Goal: Find specific page/section: Find specific page/section

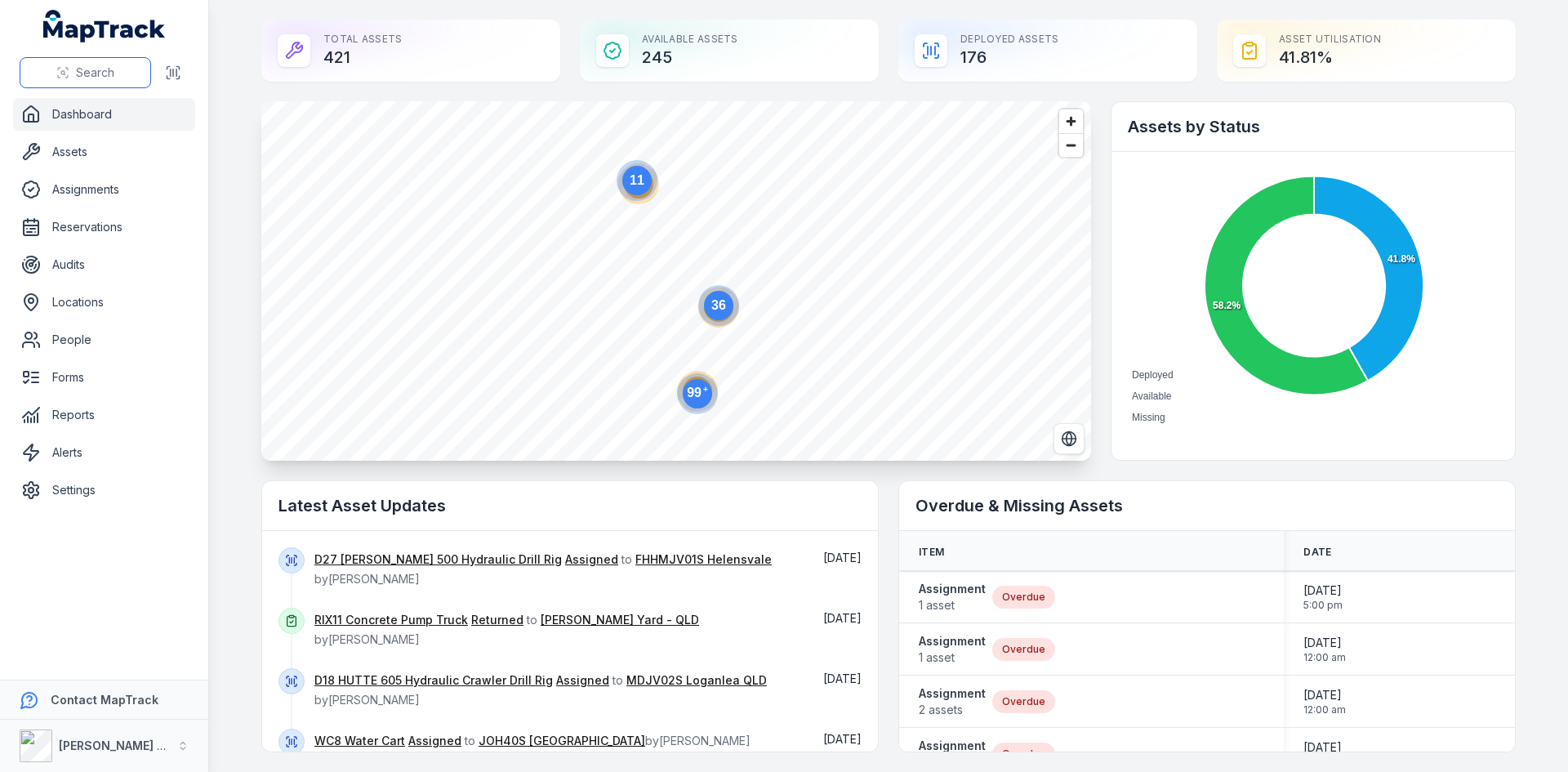
drag, startPoint x: 0, startPoint y: 0, endPoint x: 111, endPoint y: 72, distance: 132.3
click at [111, 72] on span "Search" at bounding box center [95, 72] width 38 height 17
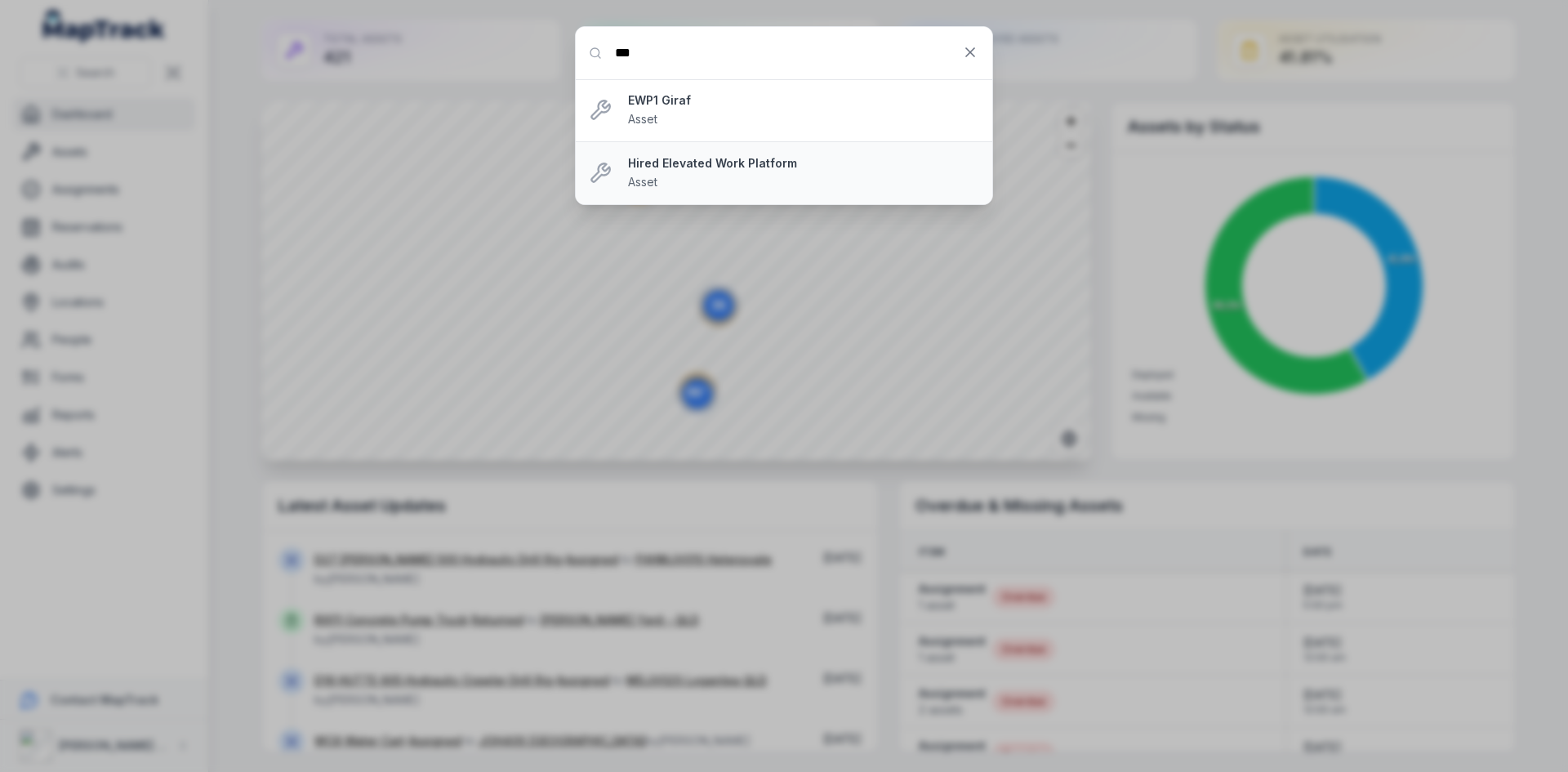
type input "***"
click at [715, 161] on strong "Hired Elevated Work Platform" at bounding box center [803, 163] width 351 height 17
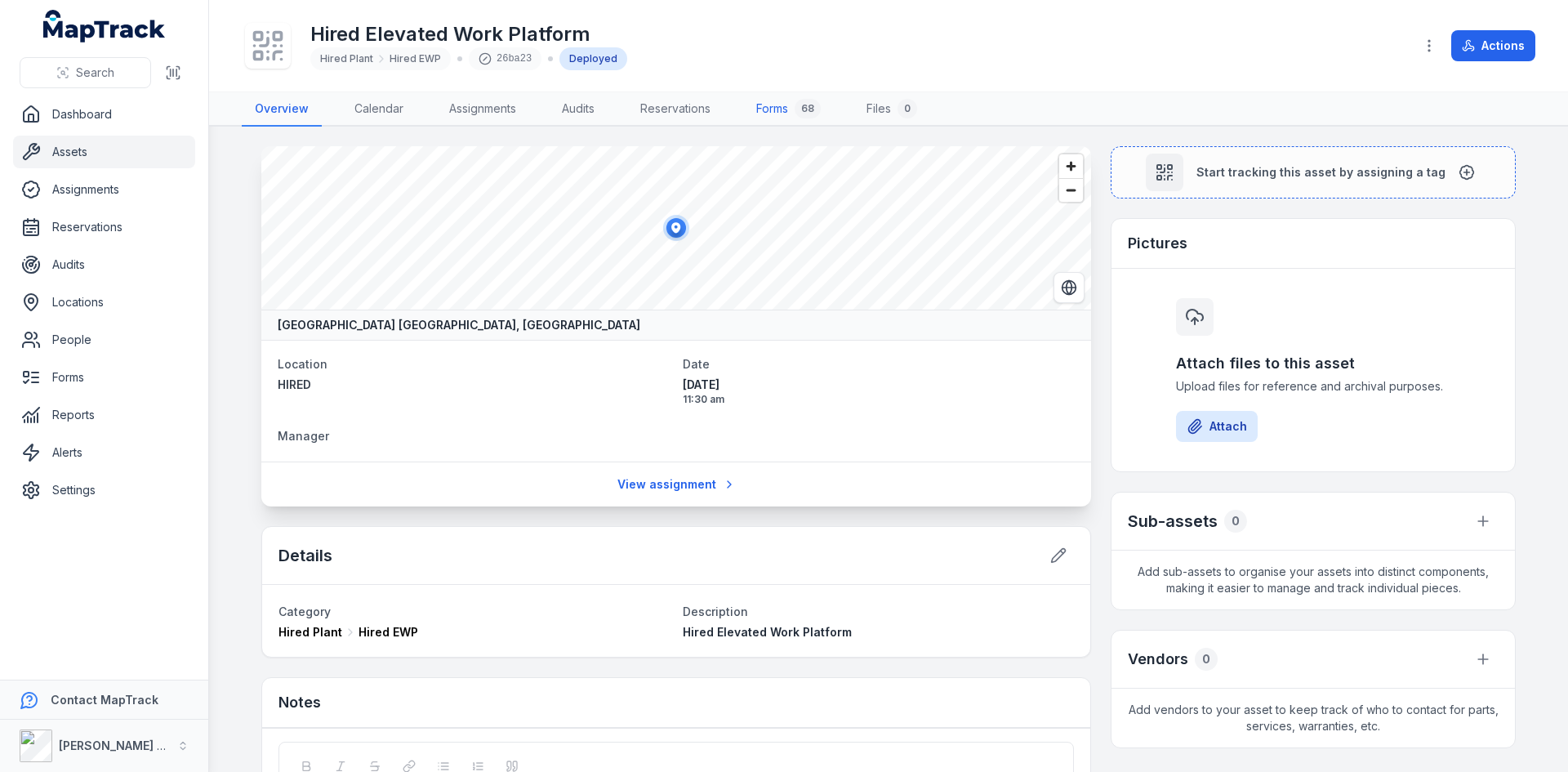
click at [800, 118] on link "Forms 68" at bounding box center [788, 108] width 91 height 34
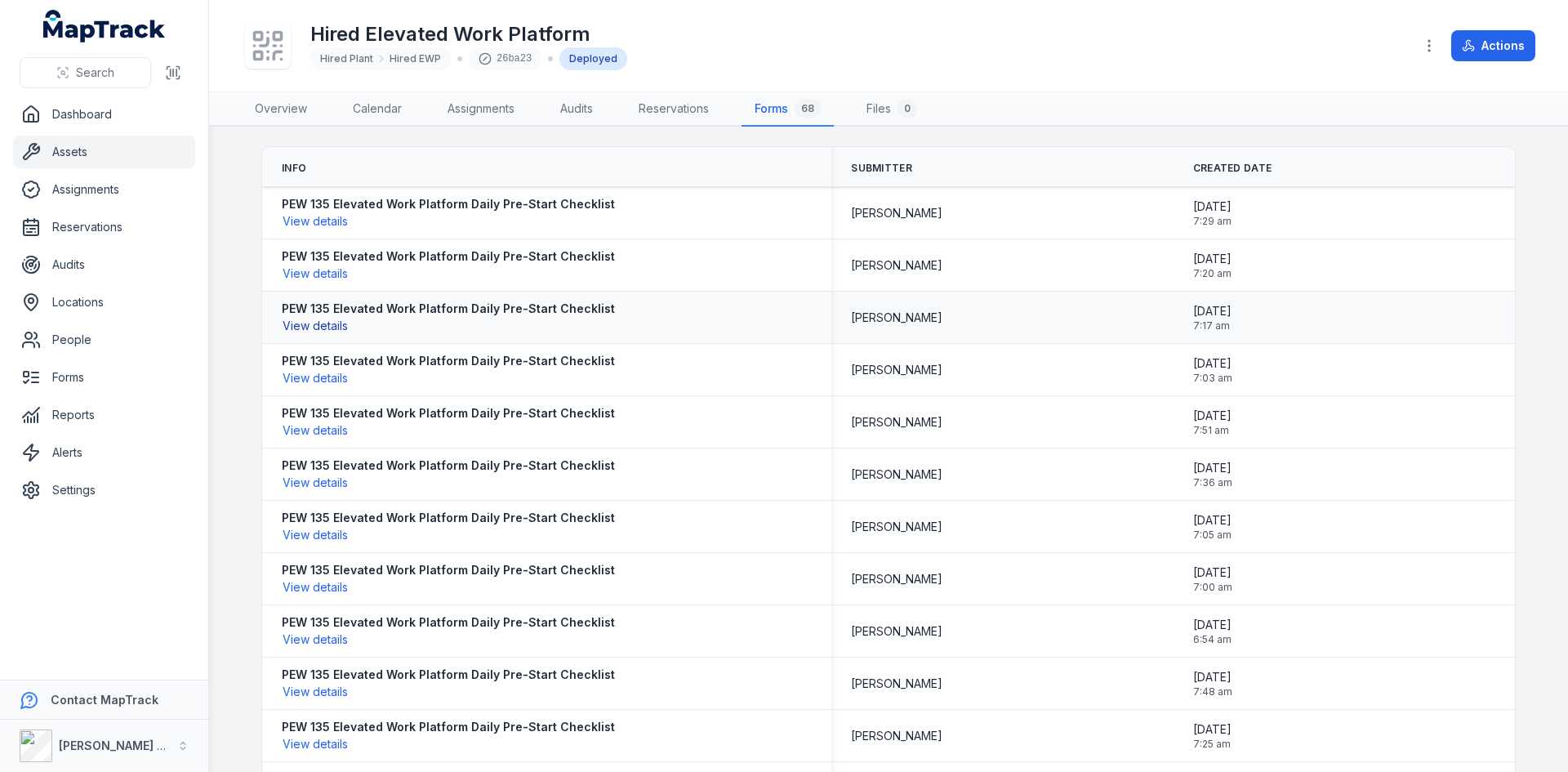
click at [313, 328] on button "View details" at bounding box center [315, 325] width 67 height 18
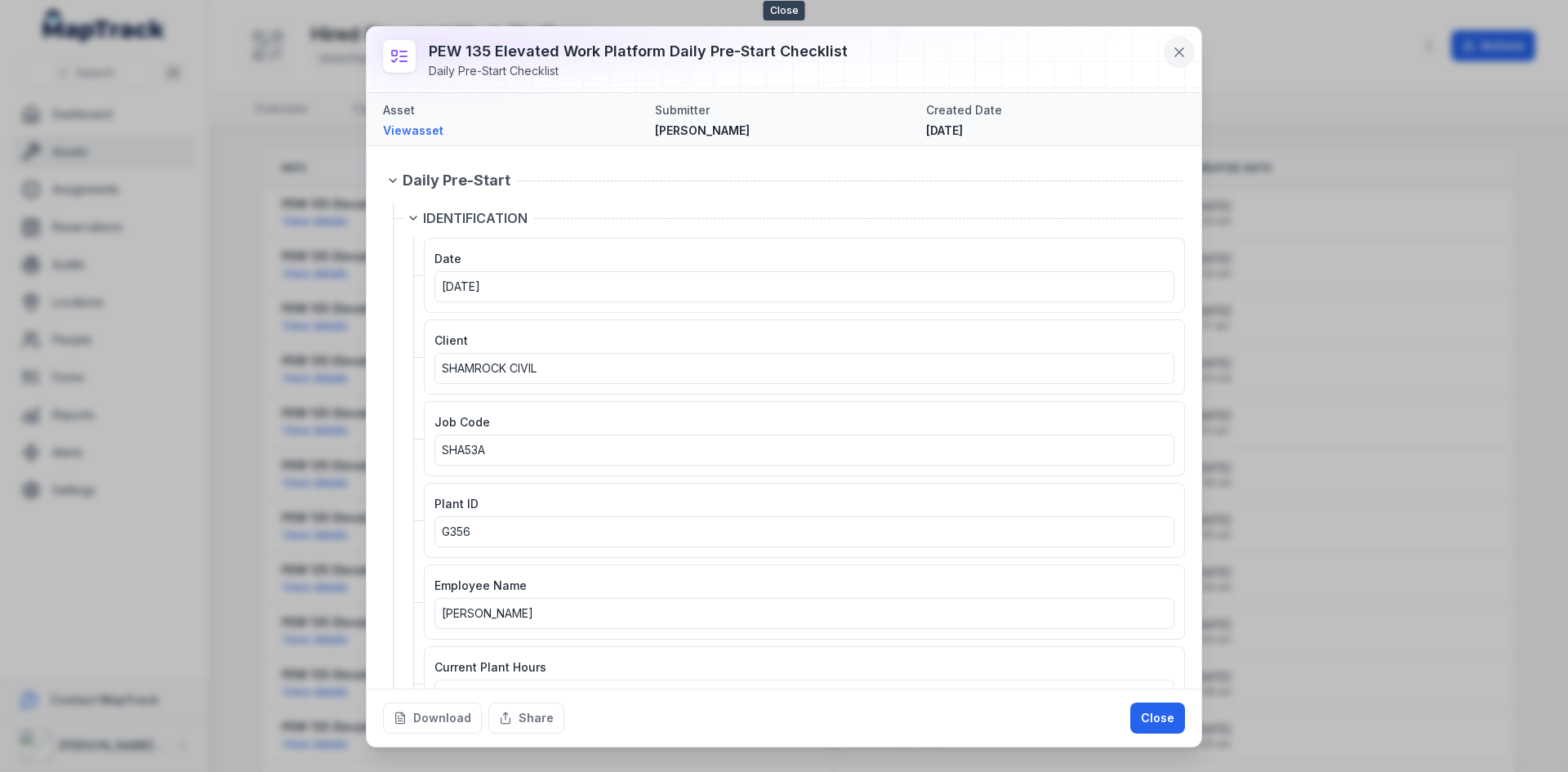
click at [1168, 56] on button at bounding box center [1179, 53] width 31 height 31
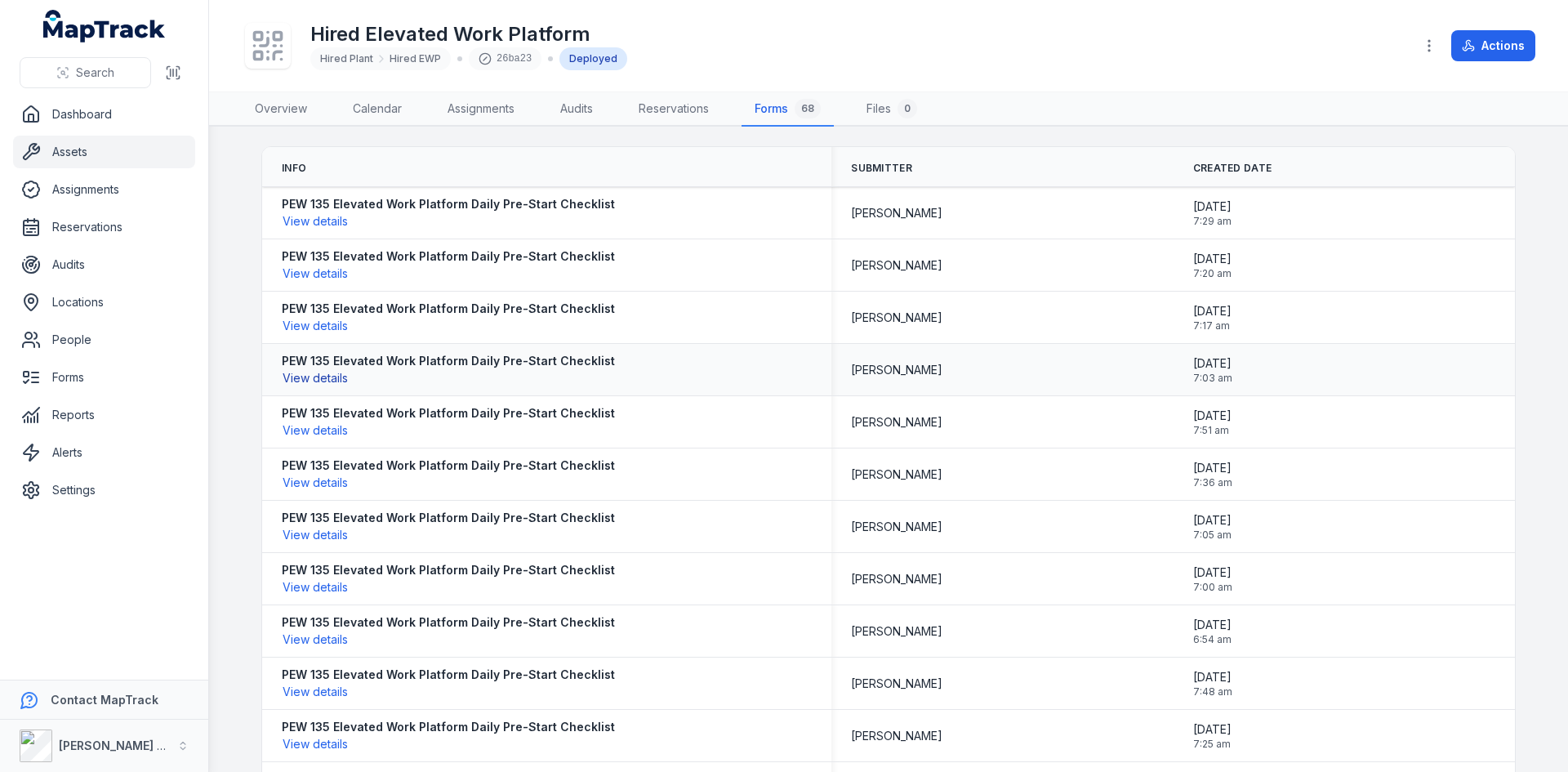
click at [313, 381] on button "View details" at bounding box center [315, 378] width 67 height 18
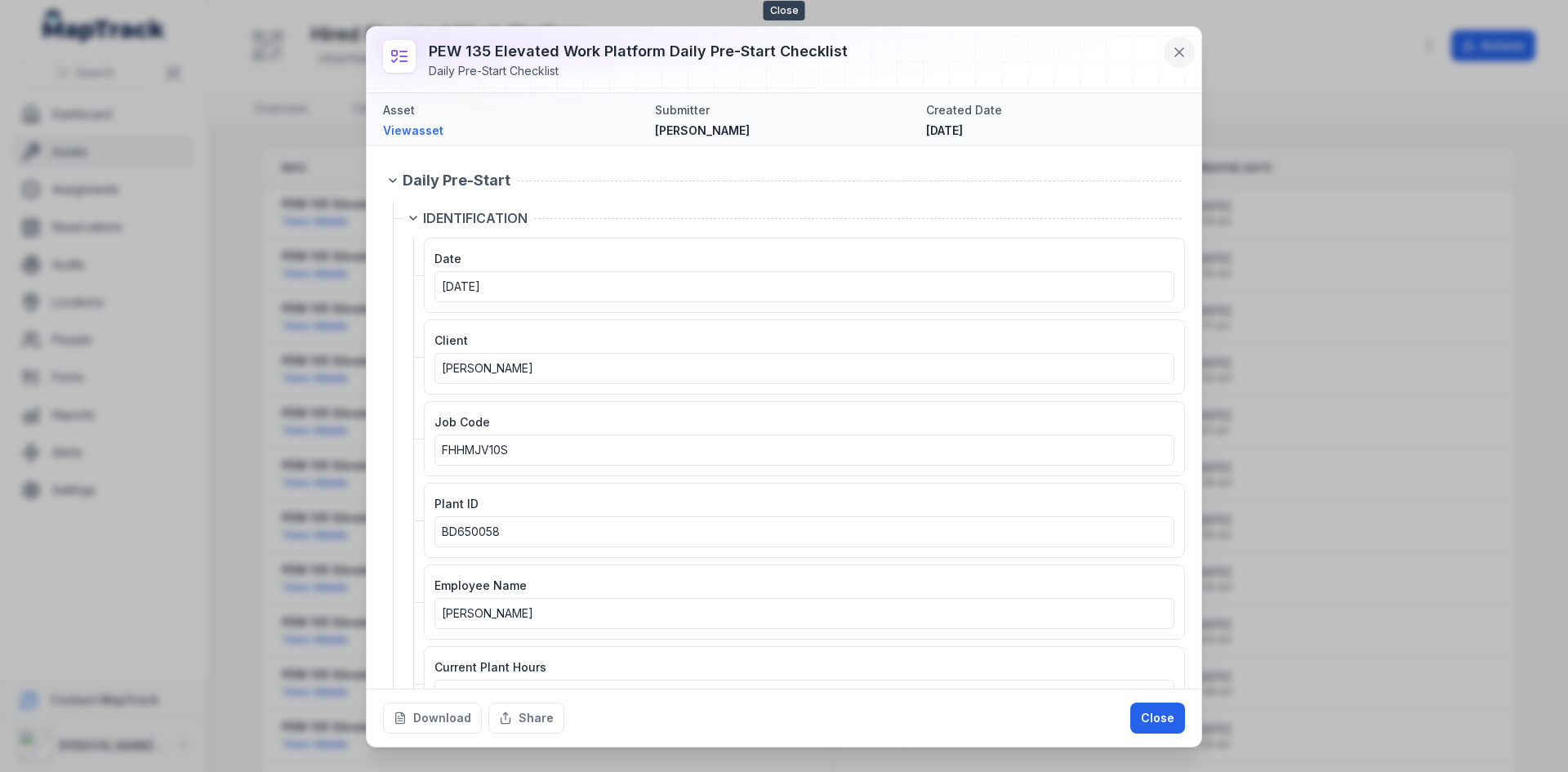
click at [1177, 48] on icon at bounding box center [1179, 52] width 17 height 17
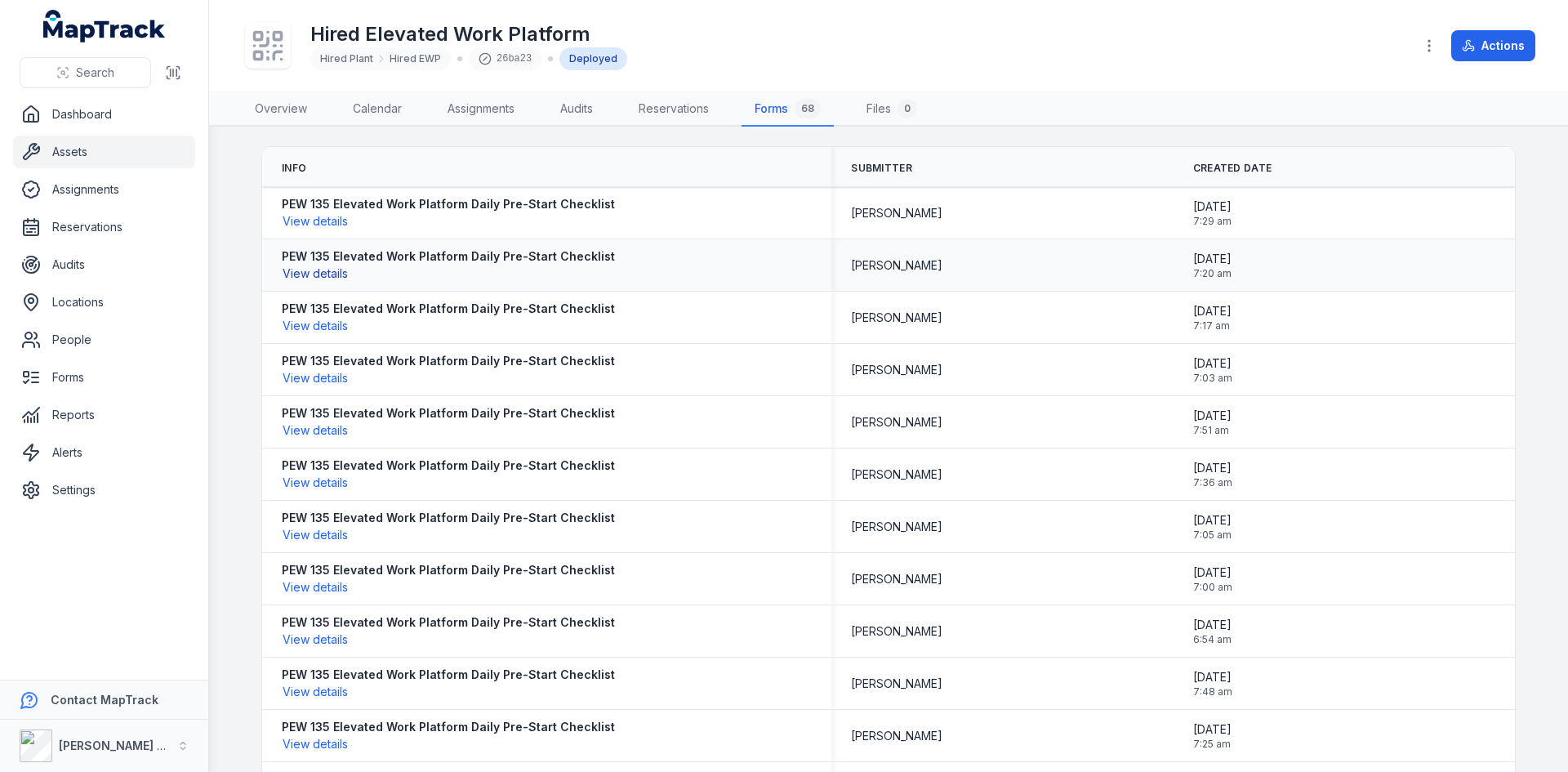
click at [316, 271] on button "View details" at bounding box center [315, 274] width 67 height 18
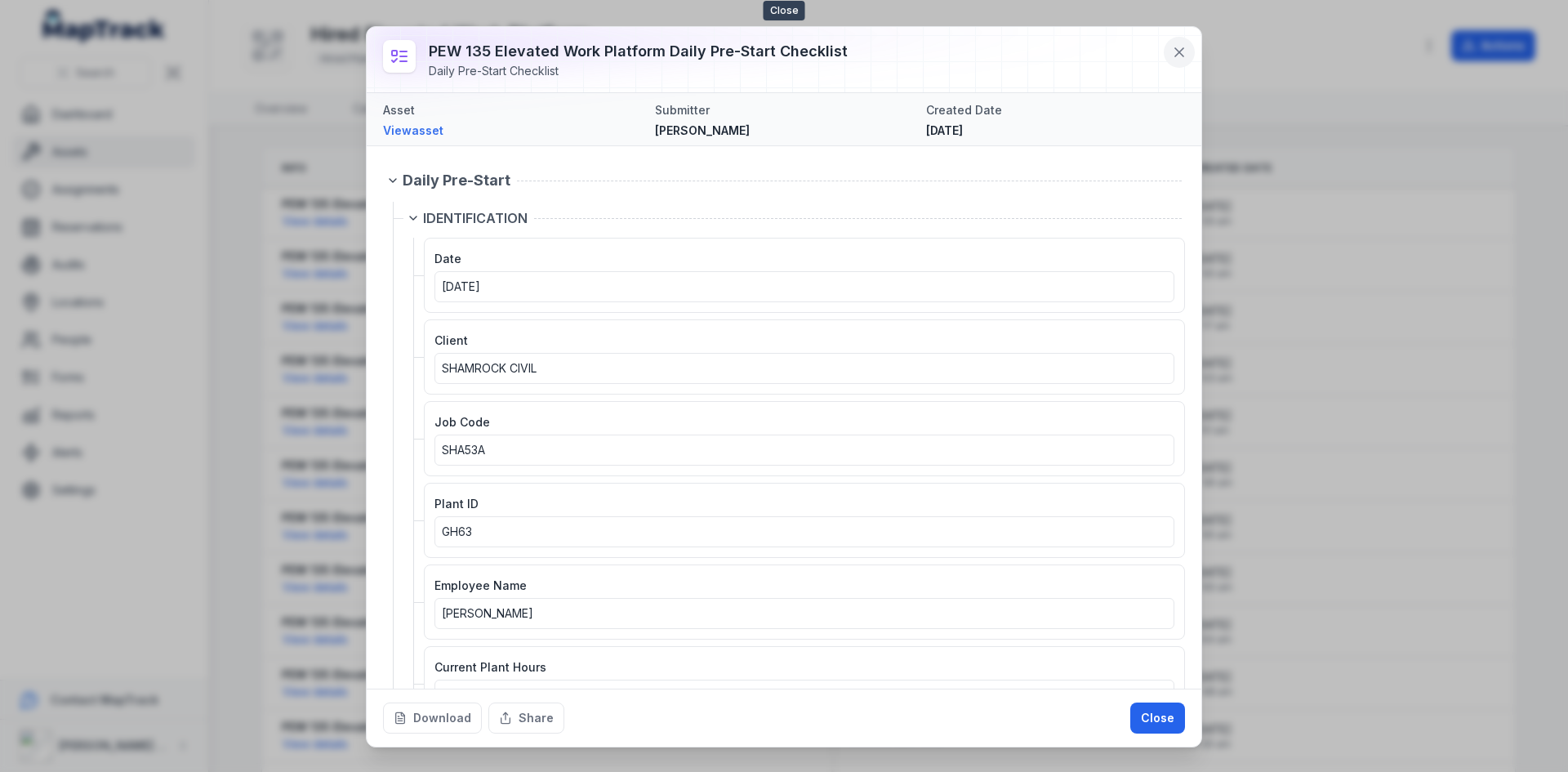
click at [1171, 52] on icon at bounding box center [1179, 52] width 17 height 17
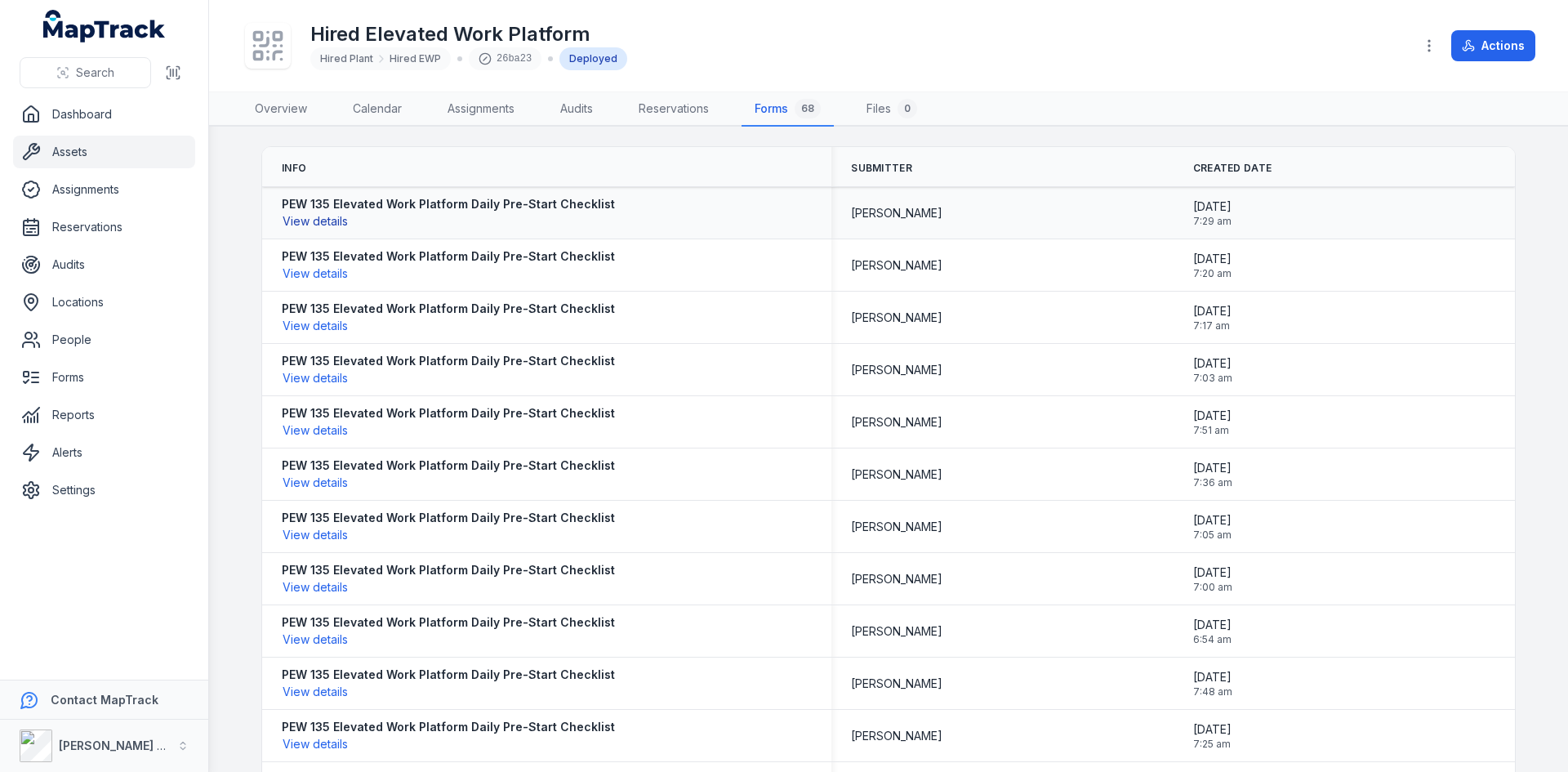
click at [310, 219] on button "View details" at bounding box center [315, 221] width 67 height 18
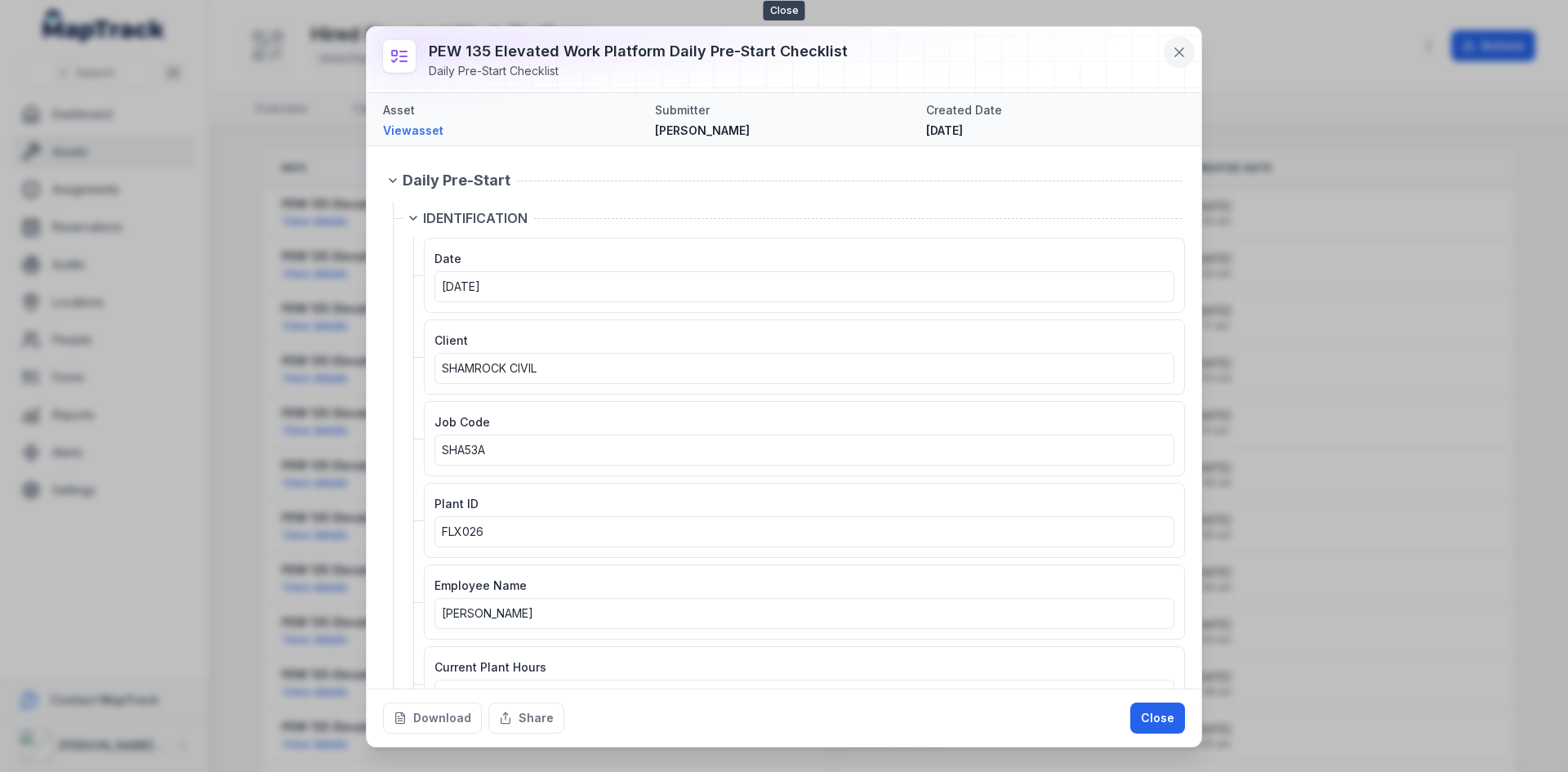
click at [1178, 50] on icon at bounding box center [1179, 52] width 17 height 17
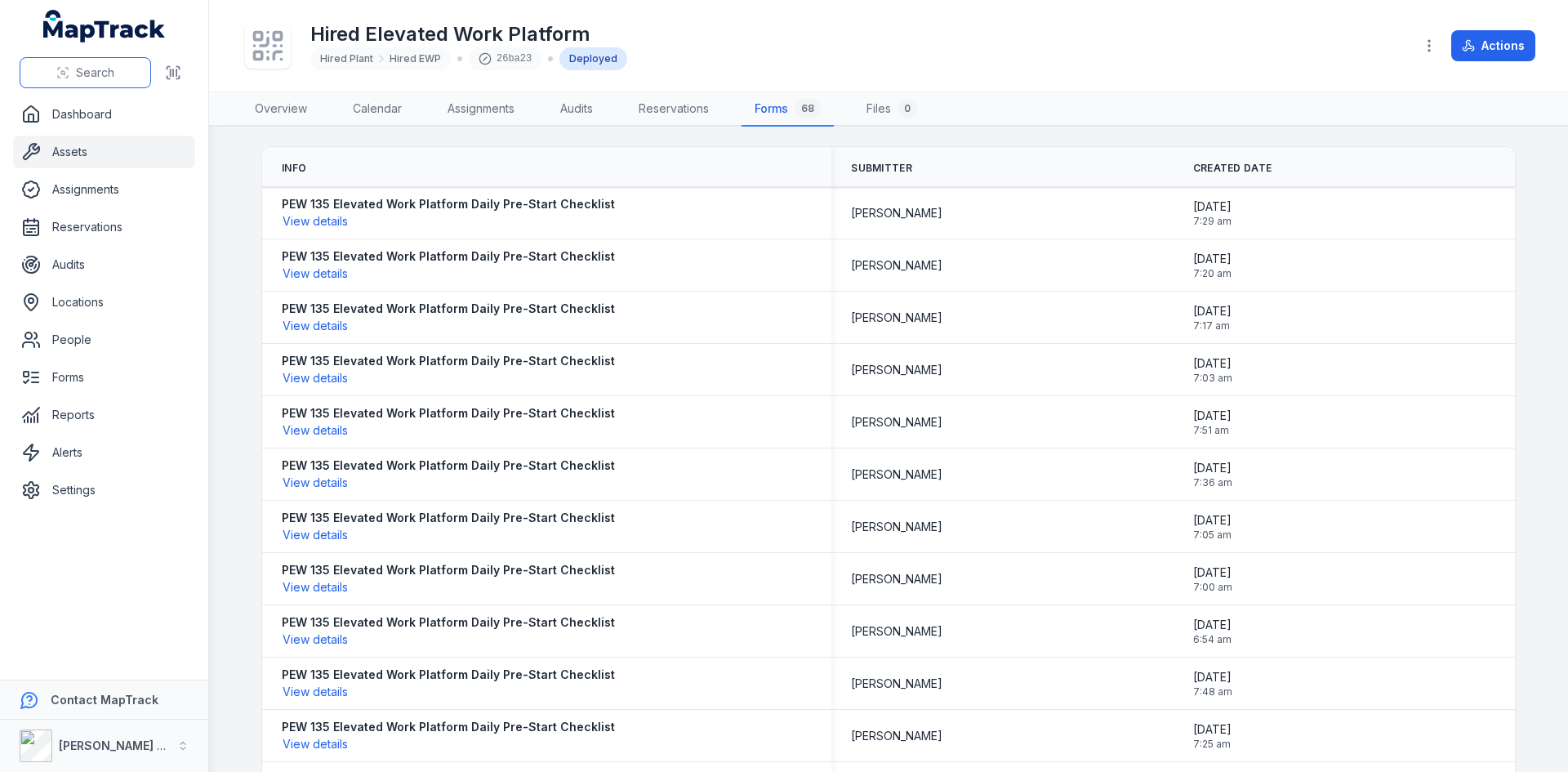
click at [117, 72] on button "Search" at bounding box center [85, 73] width 132 height 31
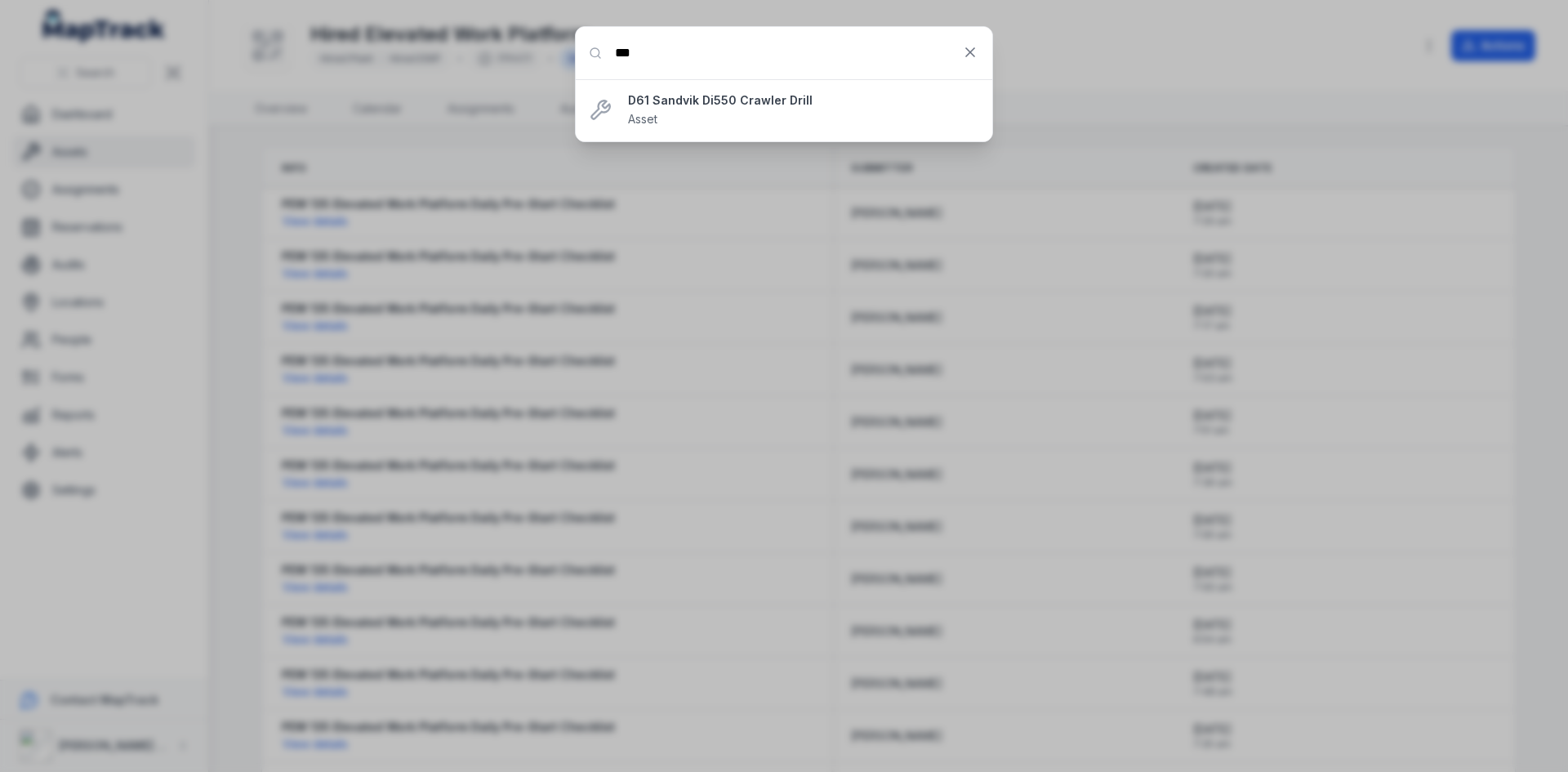
type input "***"
click at [632, 99] on strong "D61 Sandvik Di550 Crawler Drill" at bounding box center [803, 100] width 351 height 17
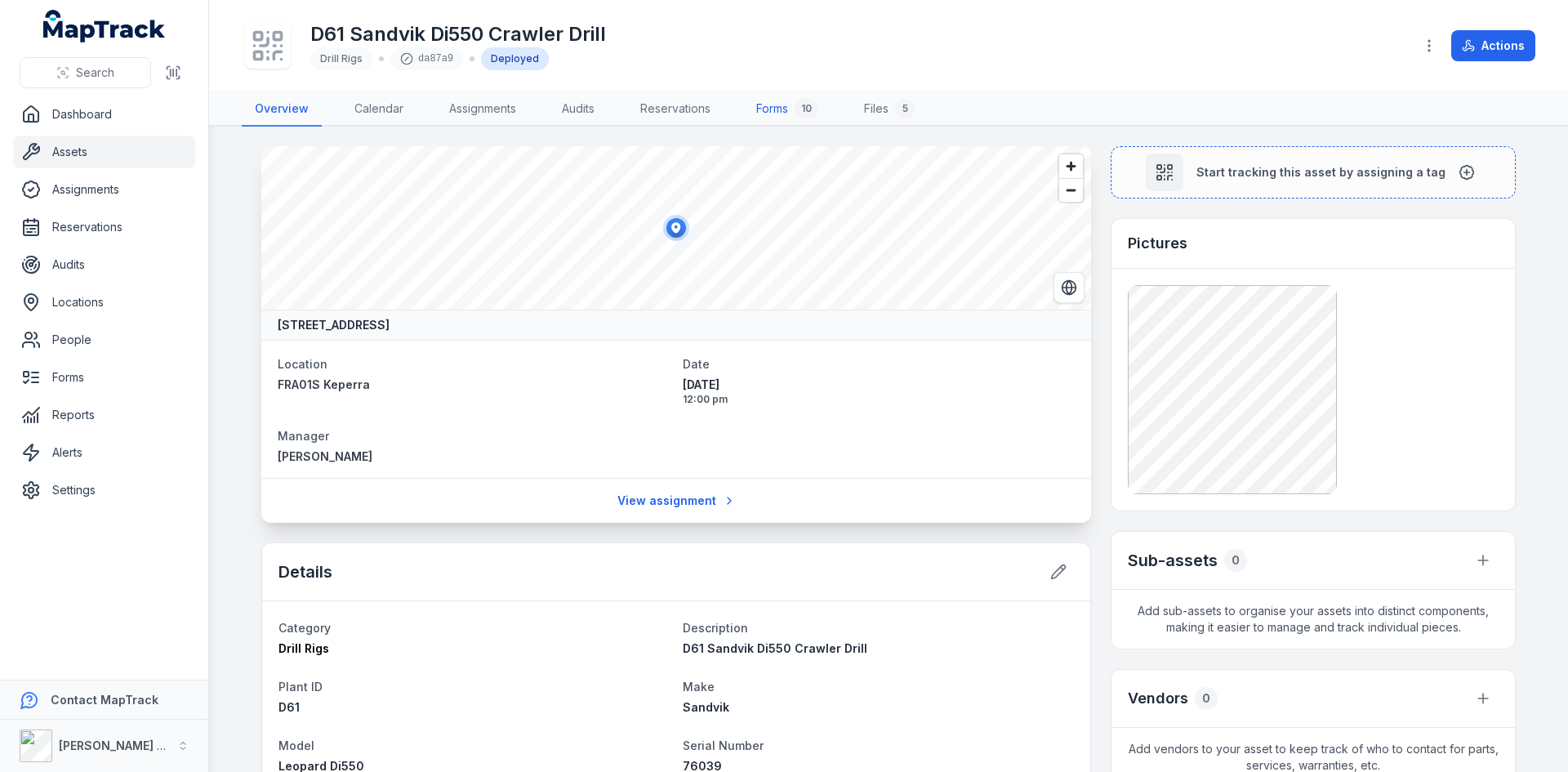
click at [784, 107] on link "Forms 10" at bounding box center [787, 108] width 88 height 34
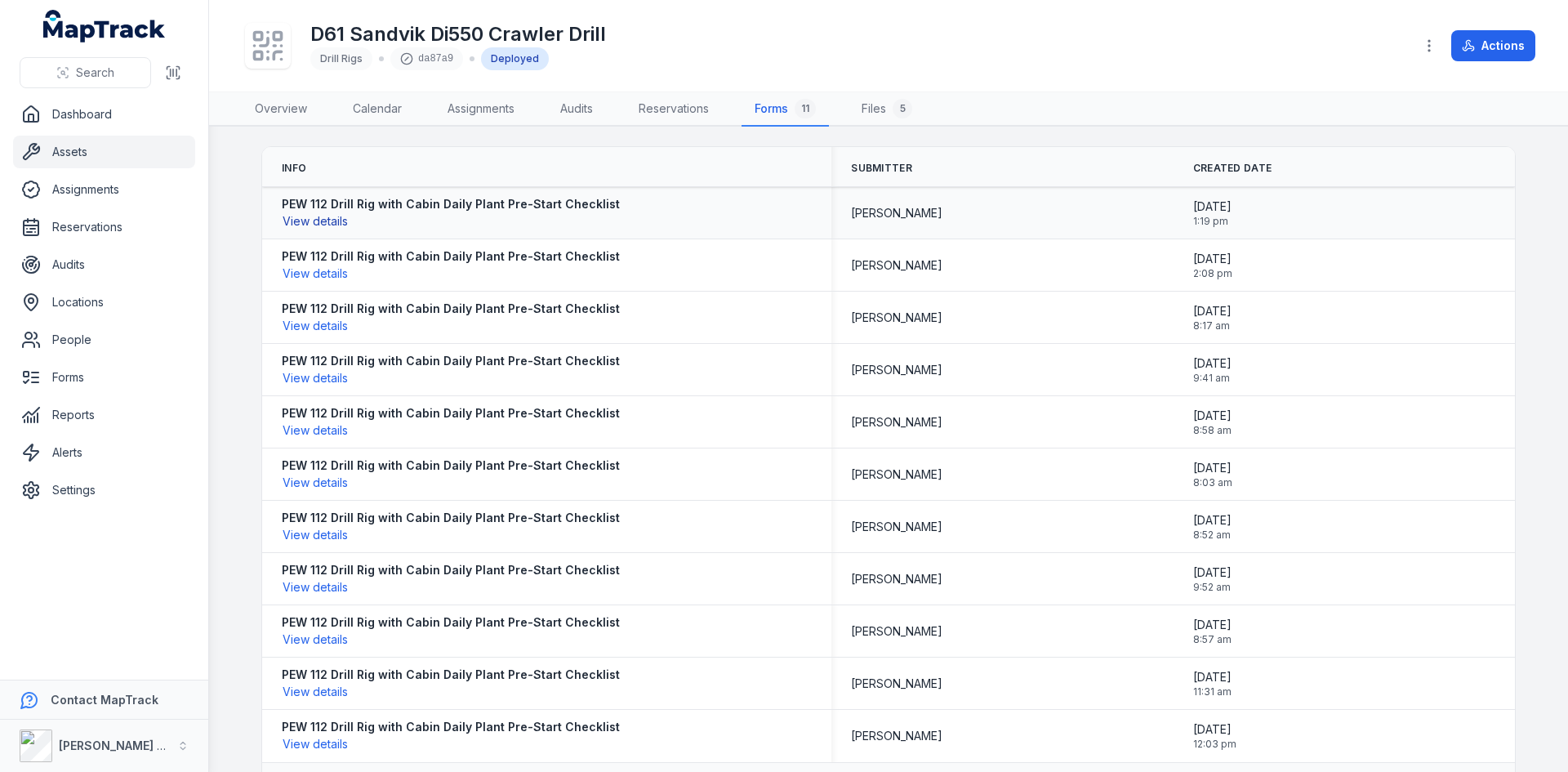
click at [301, 220] on button "View details" at bounding box center [315, 221] width 67 height 18
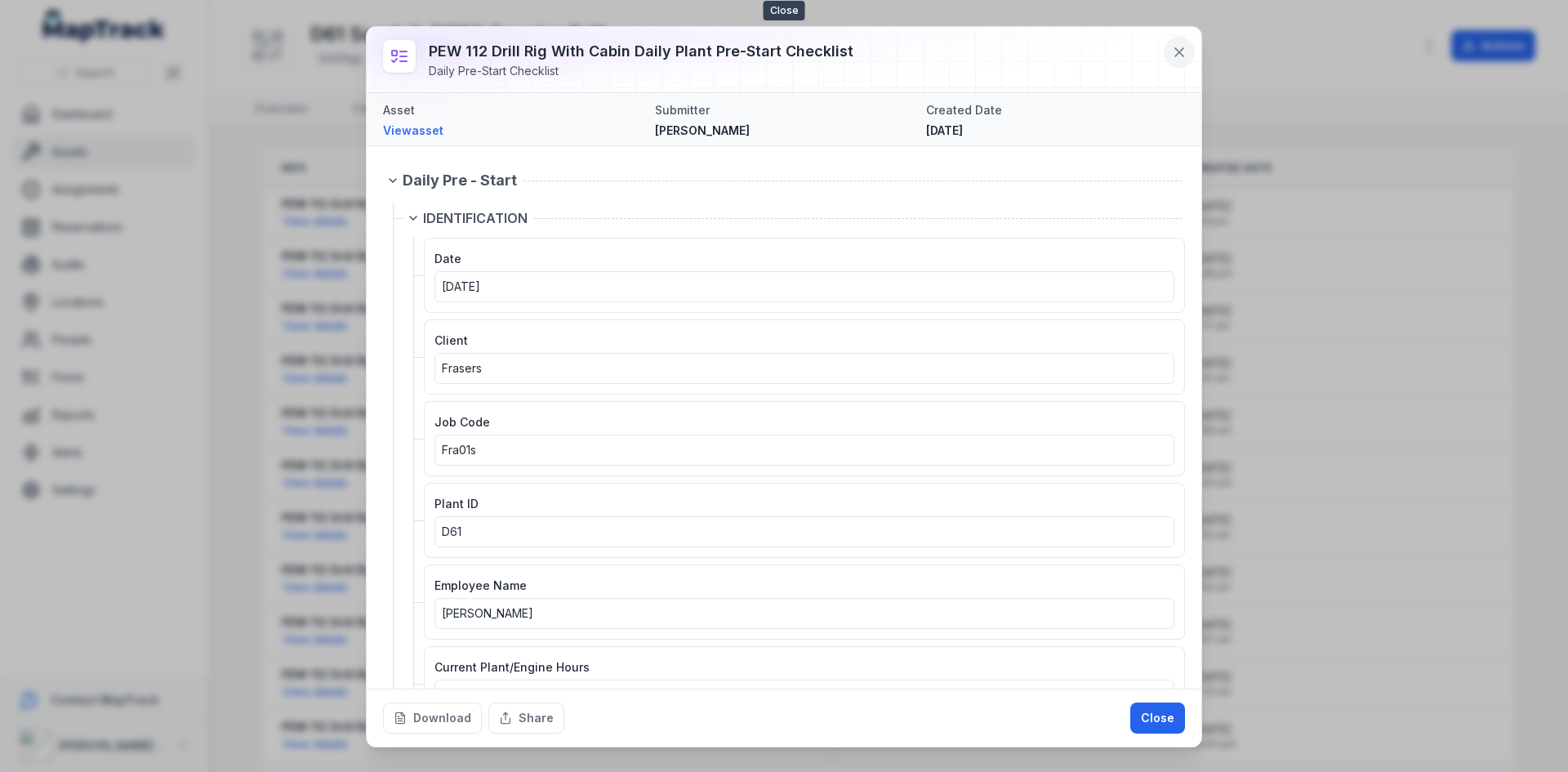
click at [1181, 57] on icon at bounding box center [1179, 52] width 17 height 17
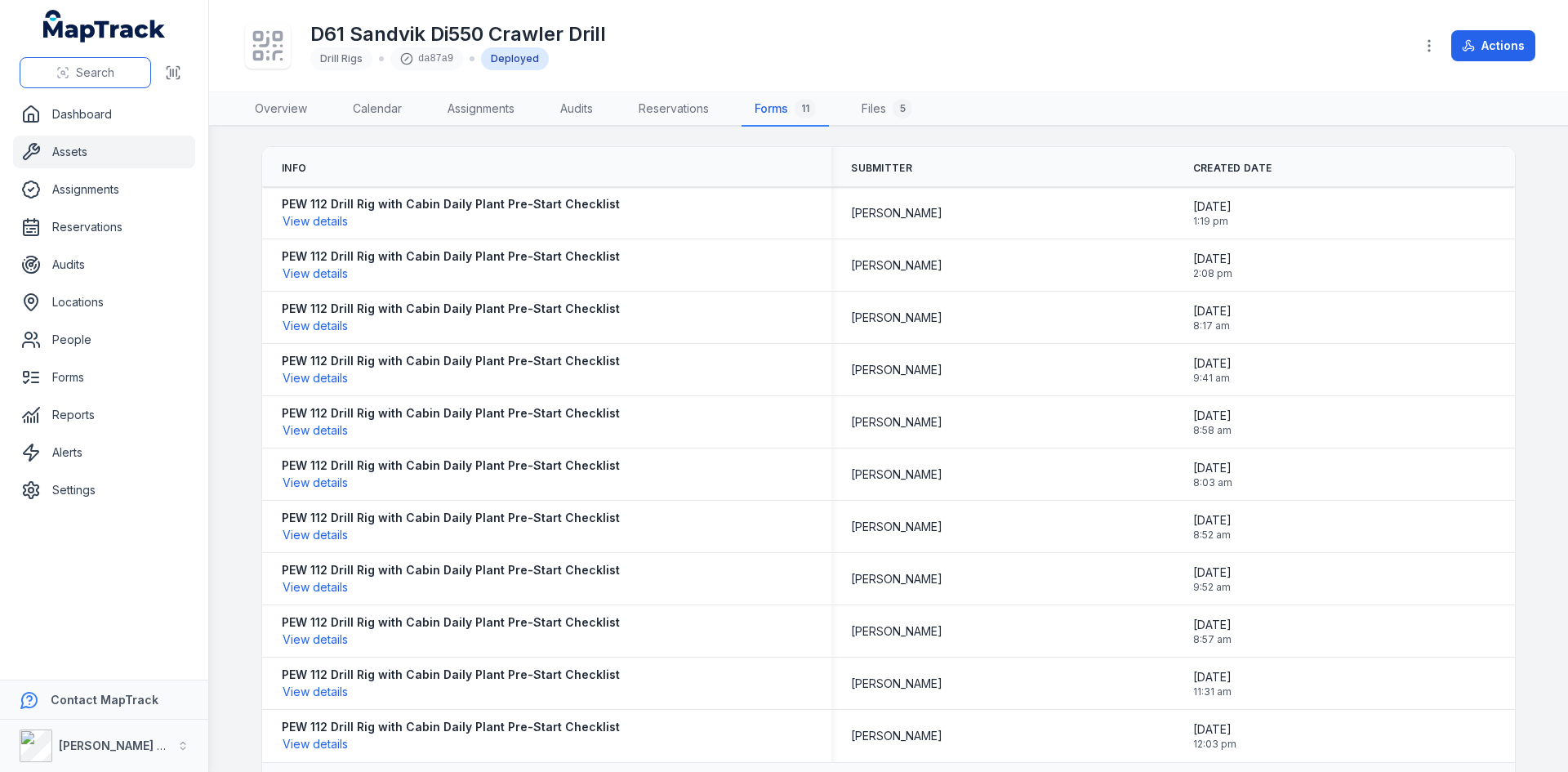
click at [77, 72] on span "Search" at bounding box center [95, 72] width 38 height 17
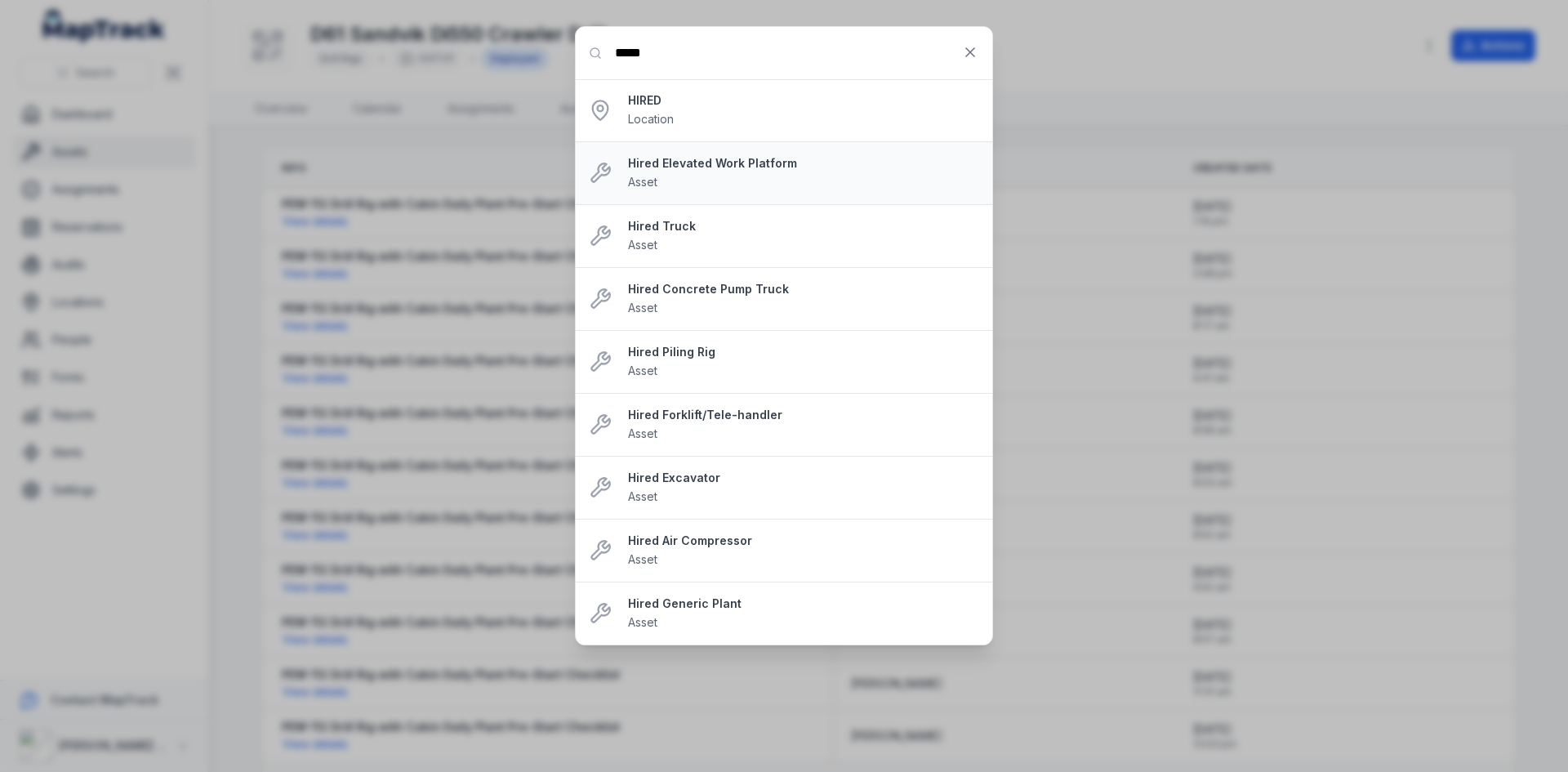
type input "*****"
click at [797, 169] on strong "Hired Elevated Work Platform" at bounding box center [803, 163] width 351 height 17
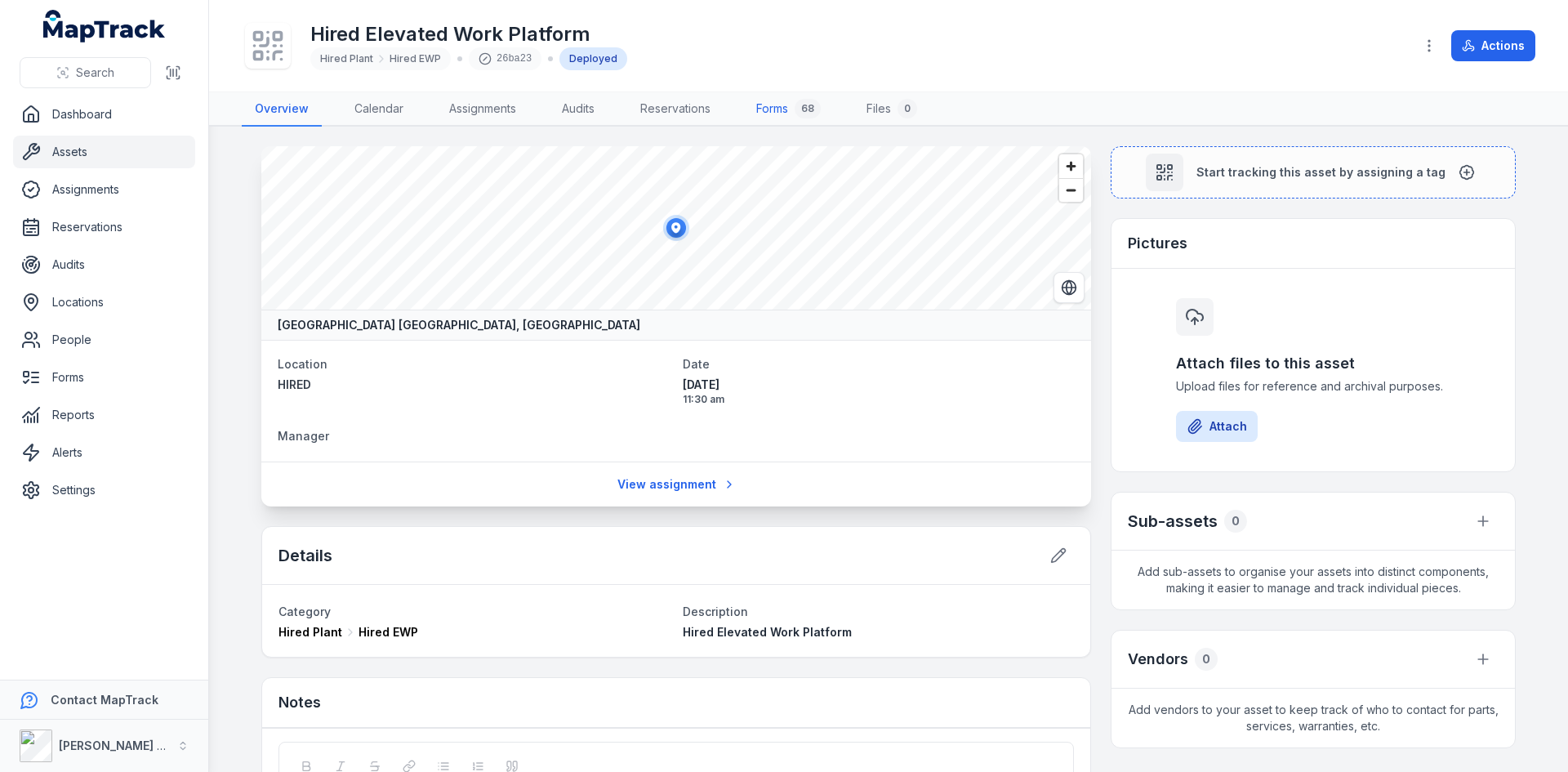
click at [780, 112] on link "Forms 68" at bounding box center [788, 108] width 91 height 34
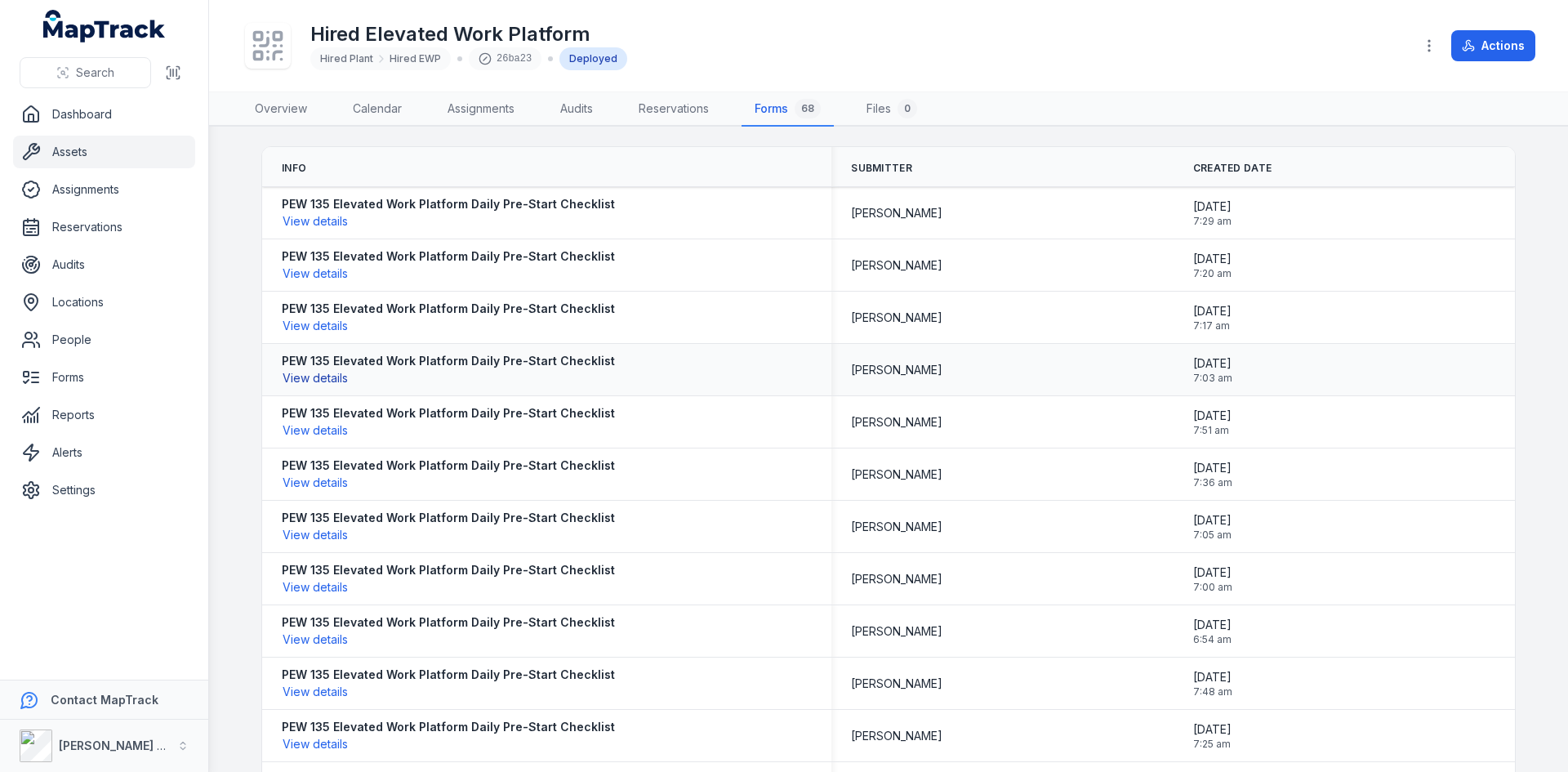
click at [293, 382] on button "View details" at bounding box center [315, 378] width 67 height 18
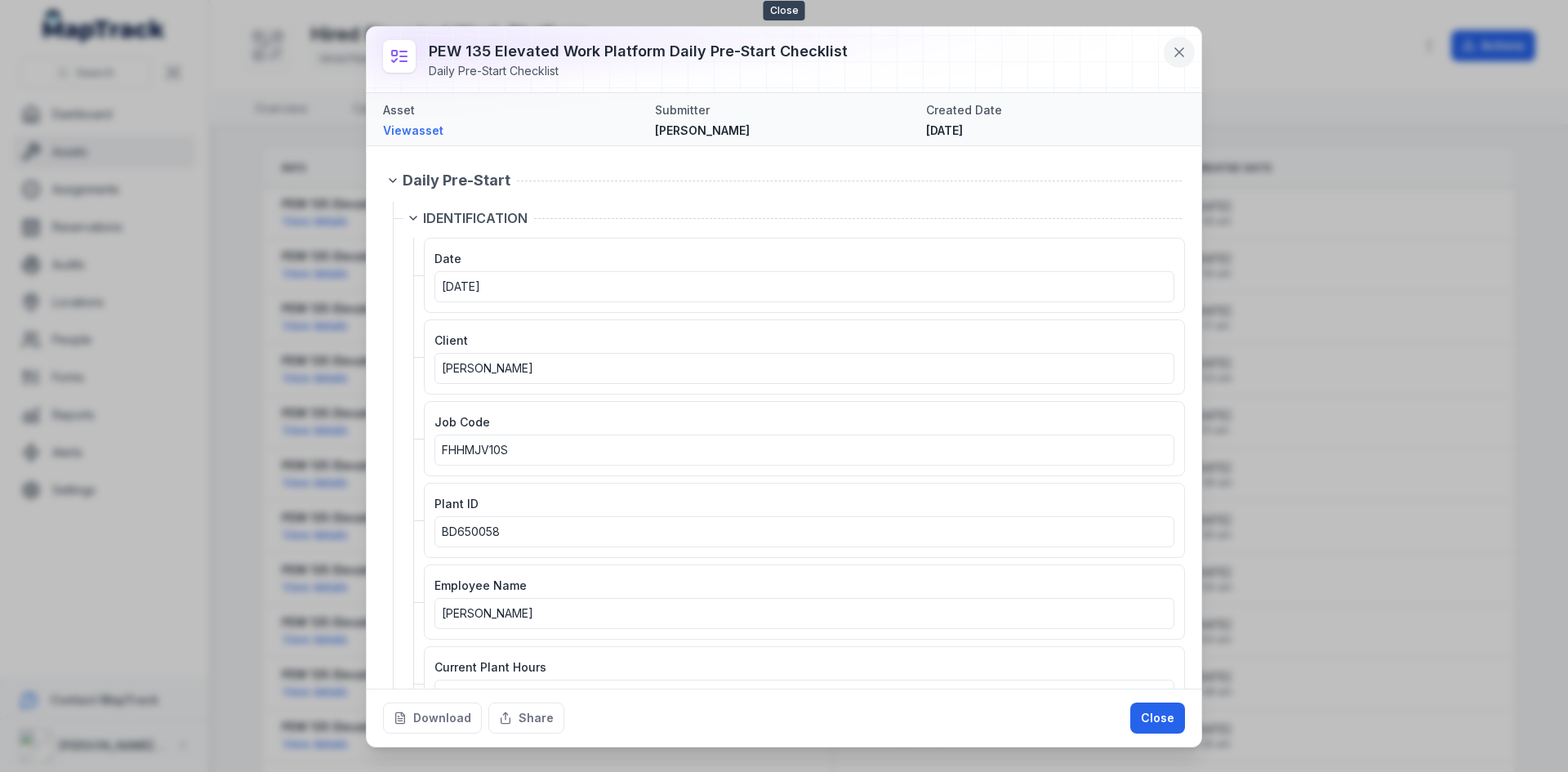
click at [1177, 54] on icon at bounding box center [1179, 52] width 8 height 8
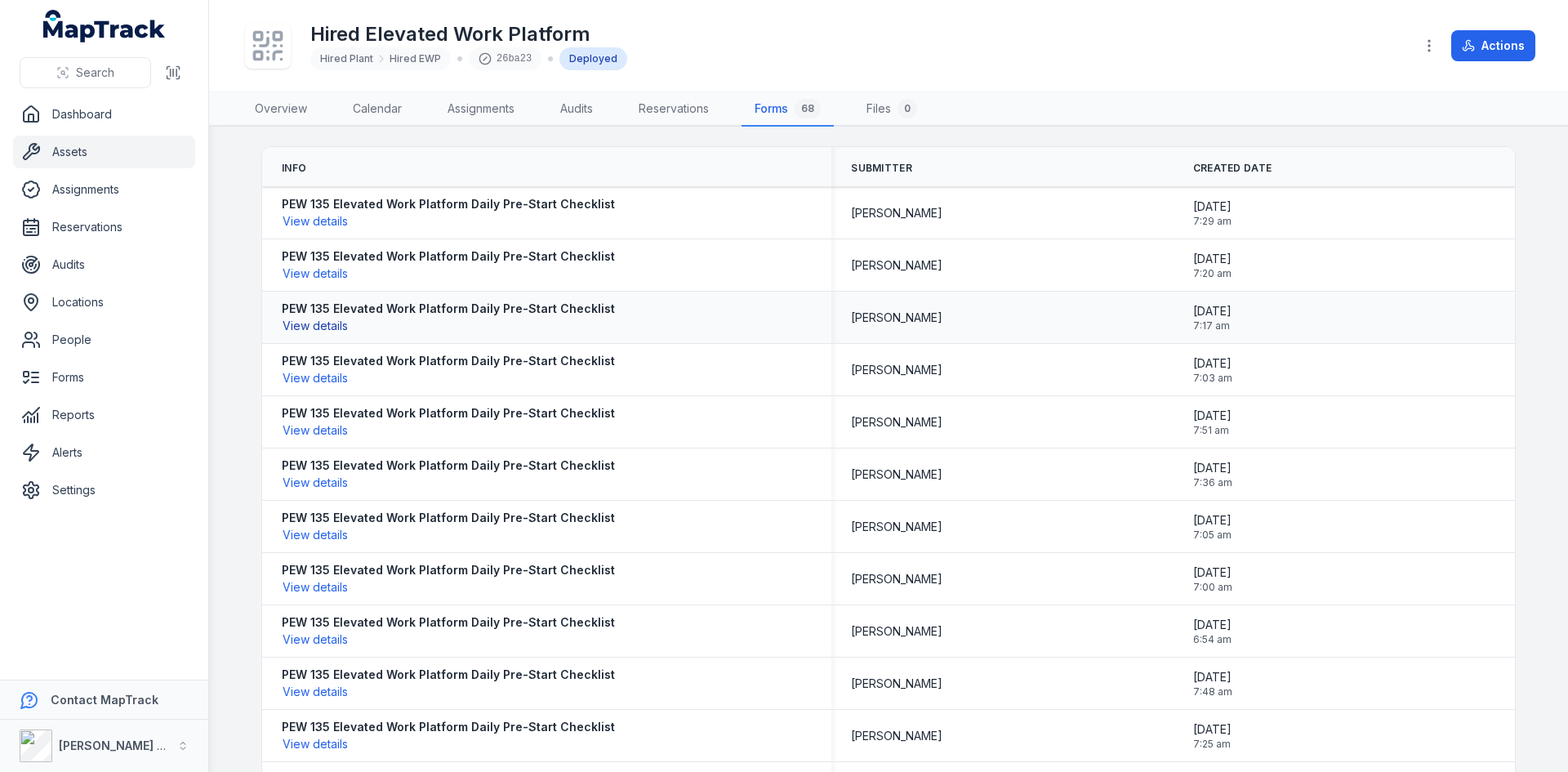
click at [302, 322] on button "View details" at bounding box center [315, 325] width 67 height 18
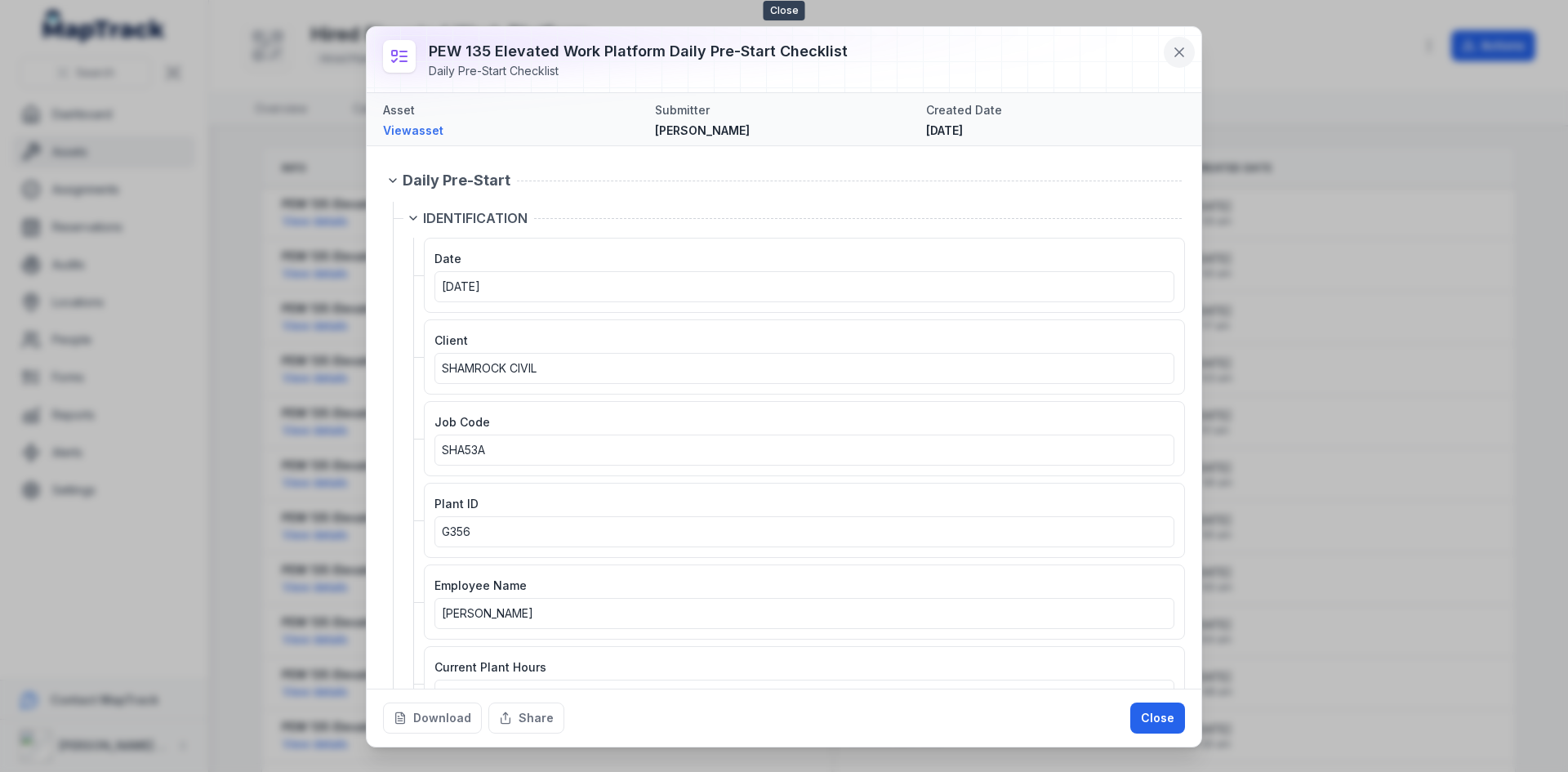
click at [1184, 52] on icon at bounding box center [1179, 52] width 17 height 17
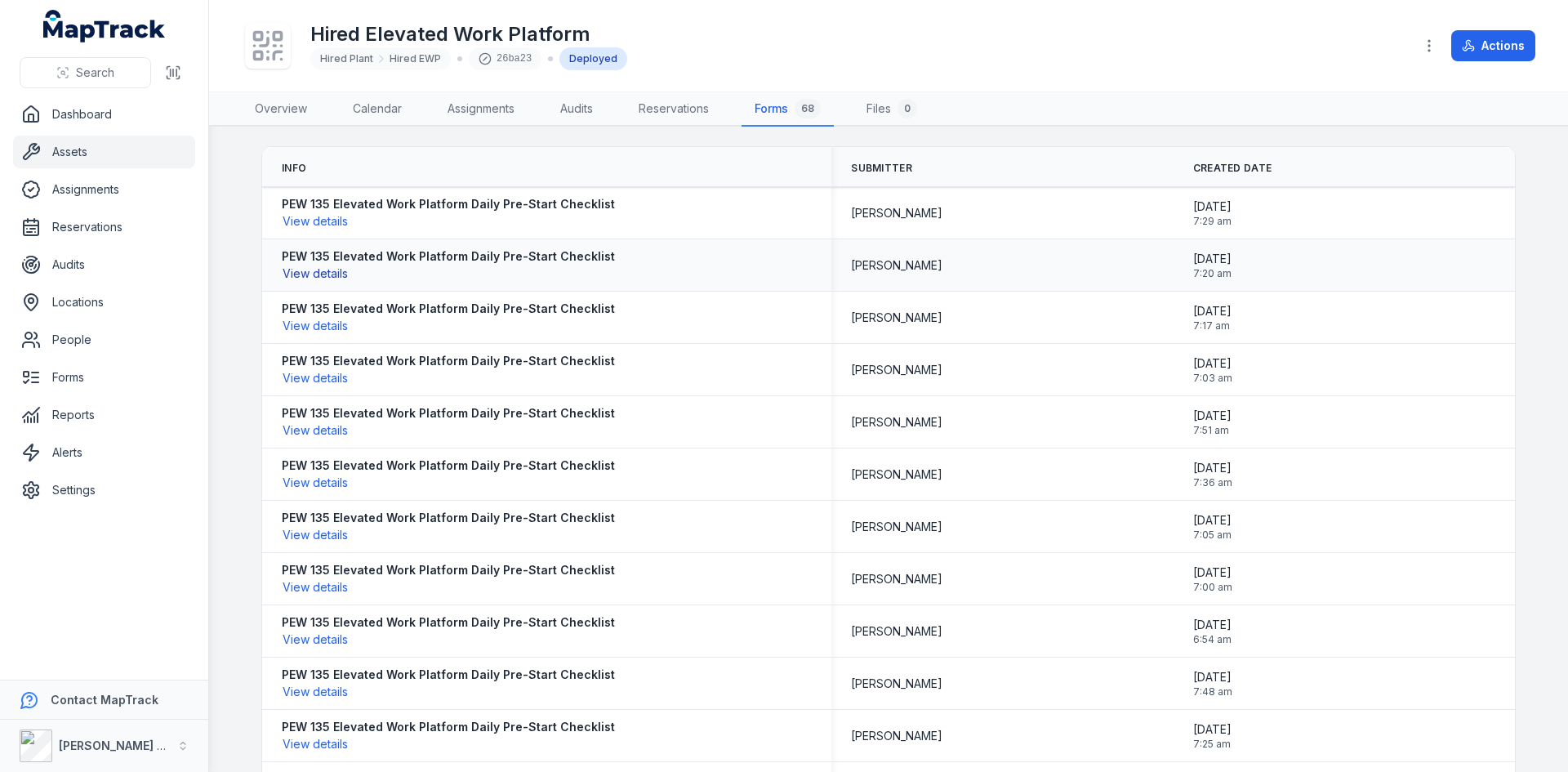
click at [319, 277] on button "View details" at bounding box center [315, 274] width 67 height 18
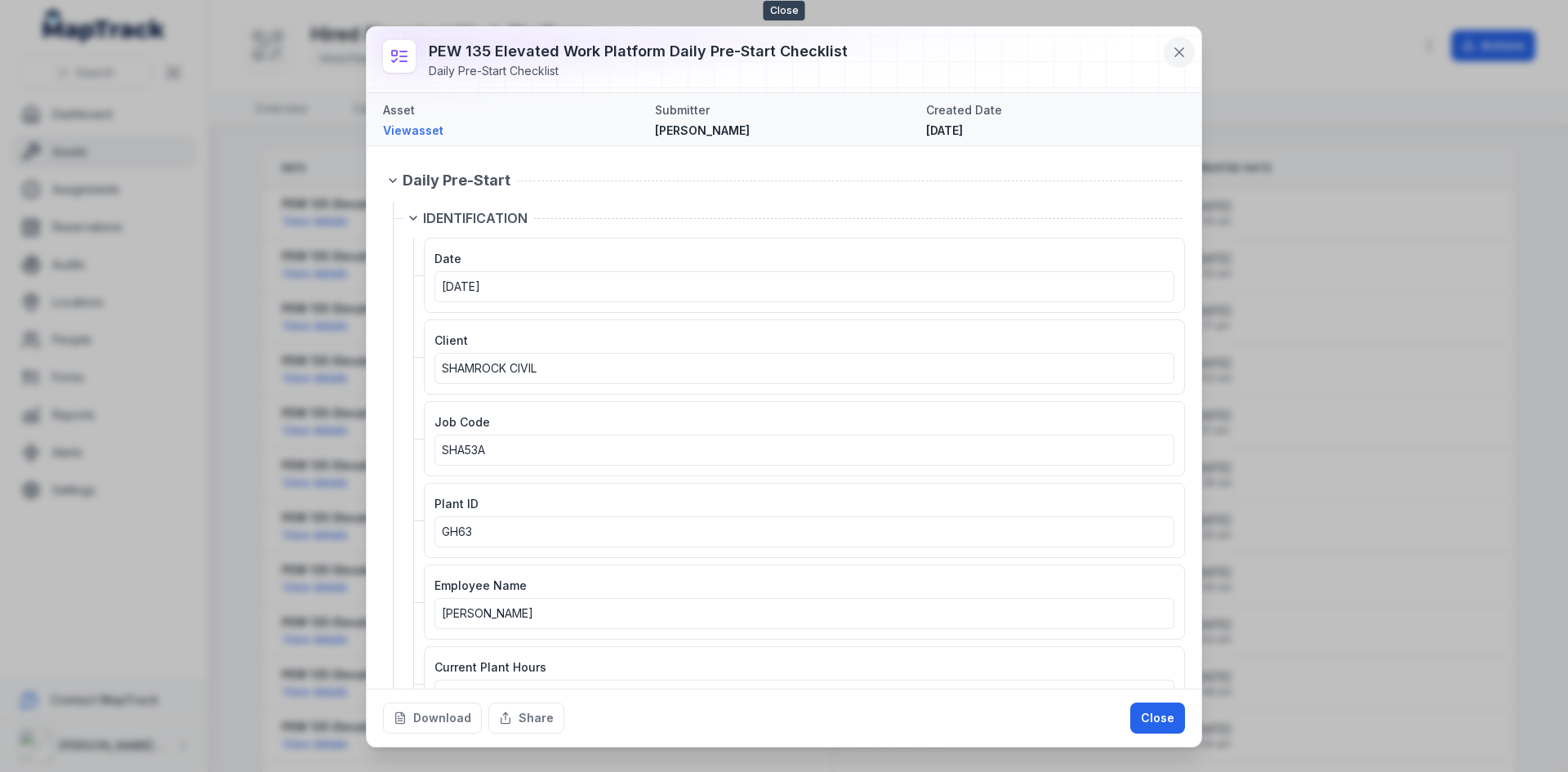
click at [1181, 58] on icon at bounding box center [1179, 52] width 17 height 17
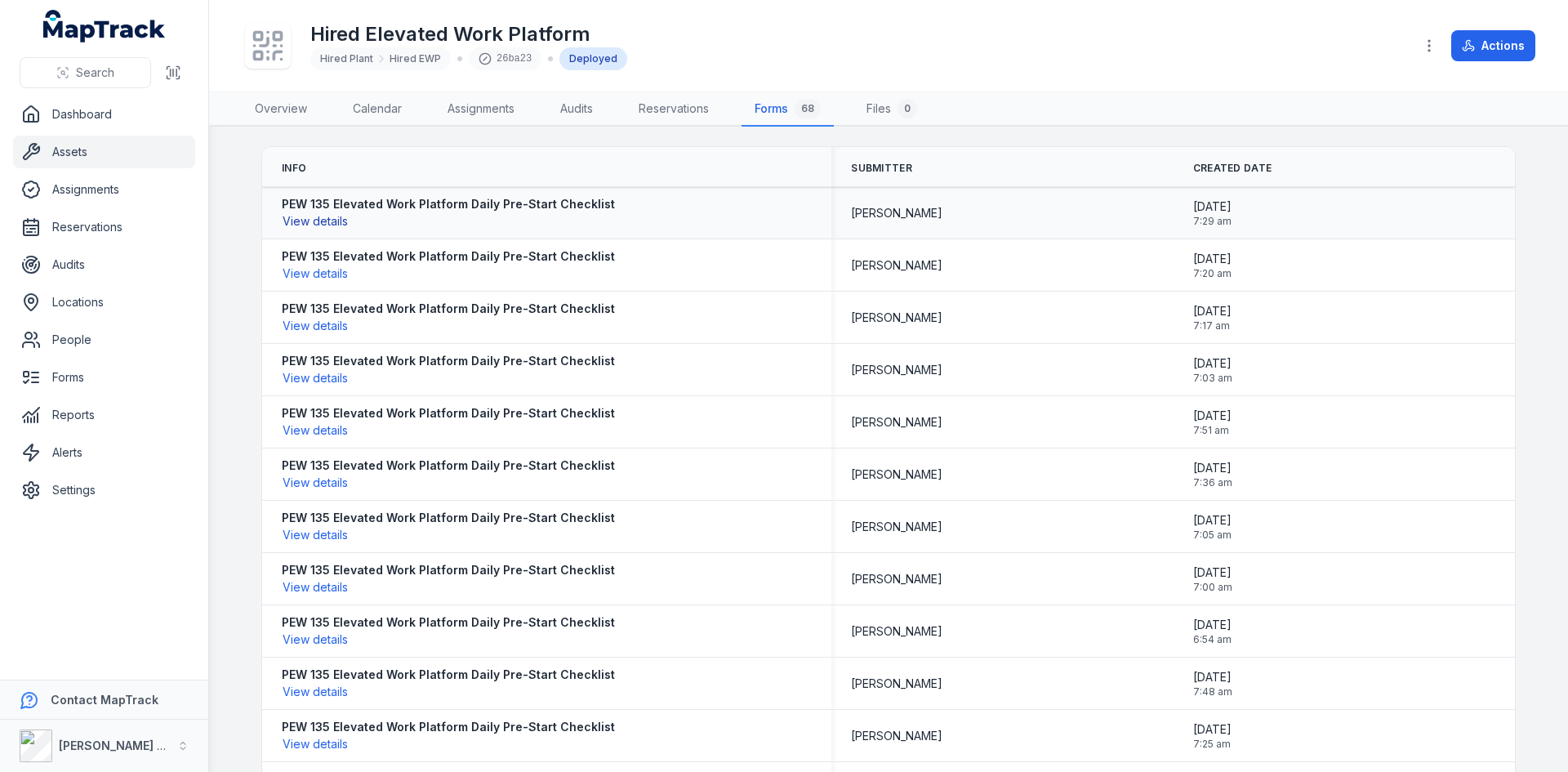
click at [320, 220] on button "View details" at bounding box center [315, 221] width 67 height 18
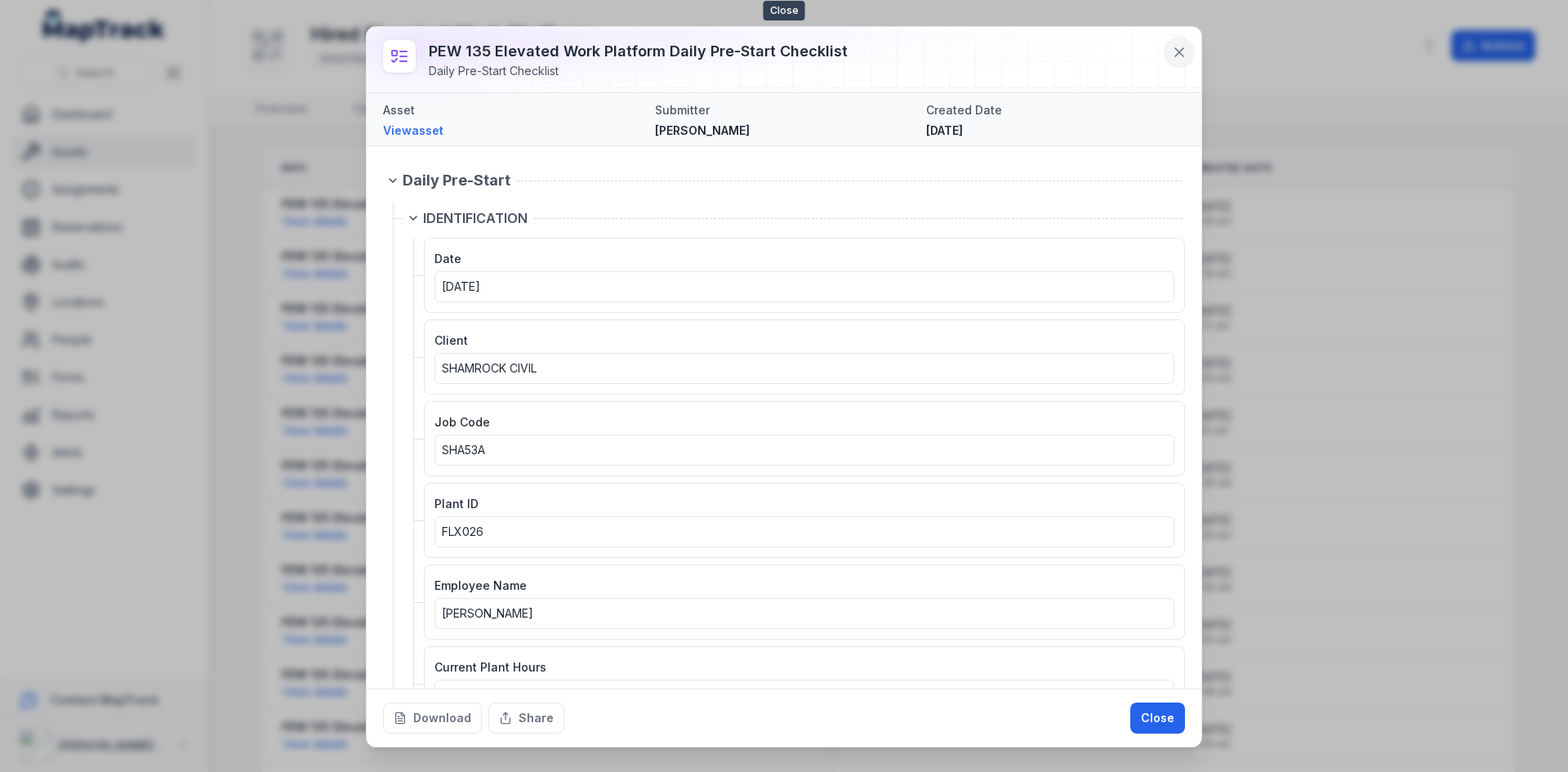
click at [1176, 48] on icon at bounding box center [1179, 52] width 8 height 8
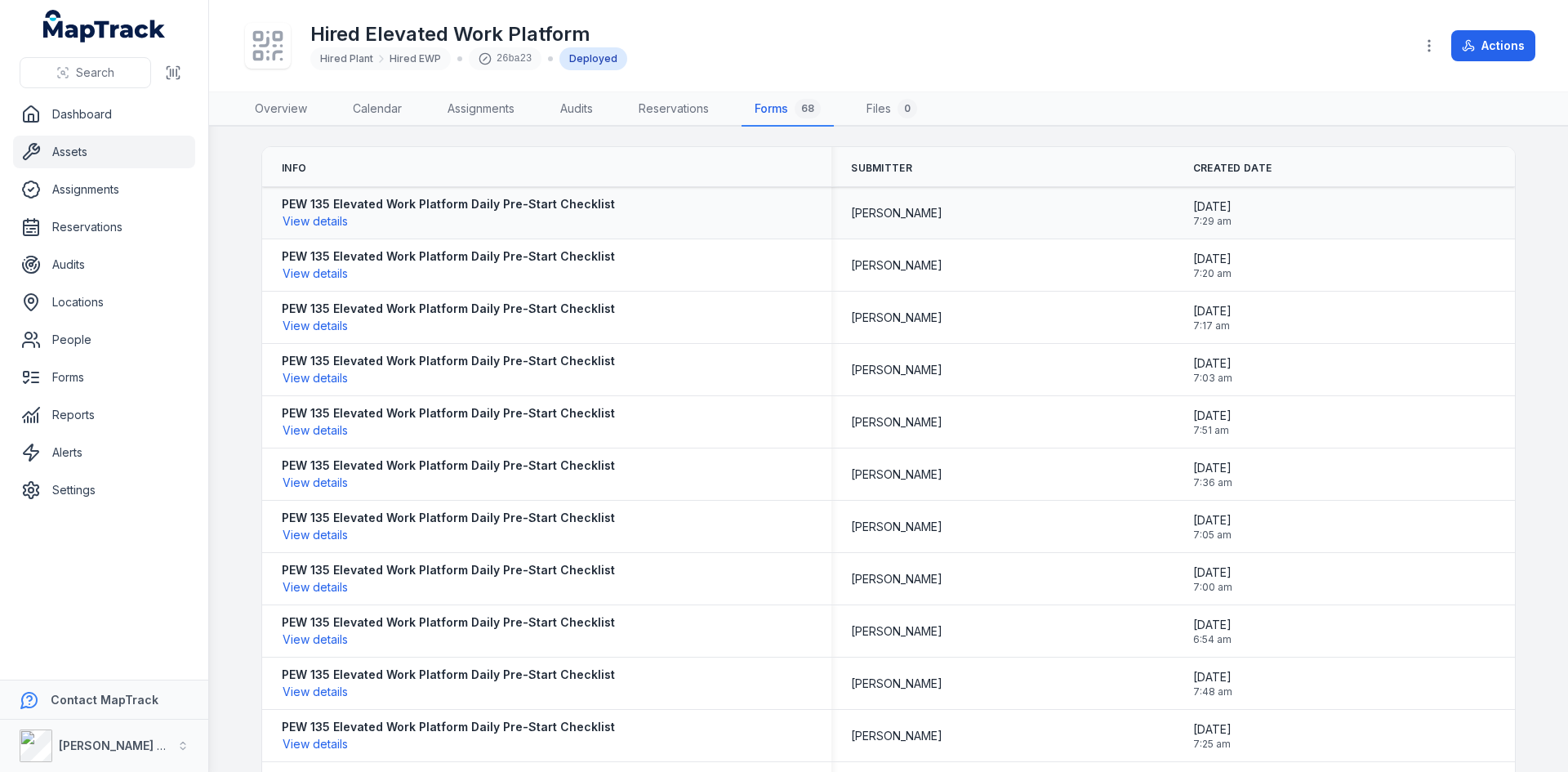
click at [299, 205] on strong "PEW 135 Elevated Work Platform Daily Pre-Start Checklist" at bounding box center [447, 204] width 333 height 17
click at [308, 222] on button "View details" at bounding box center [315, 221] width 67 height 18
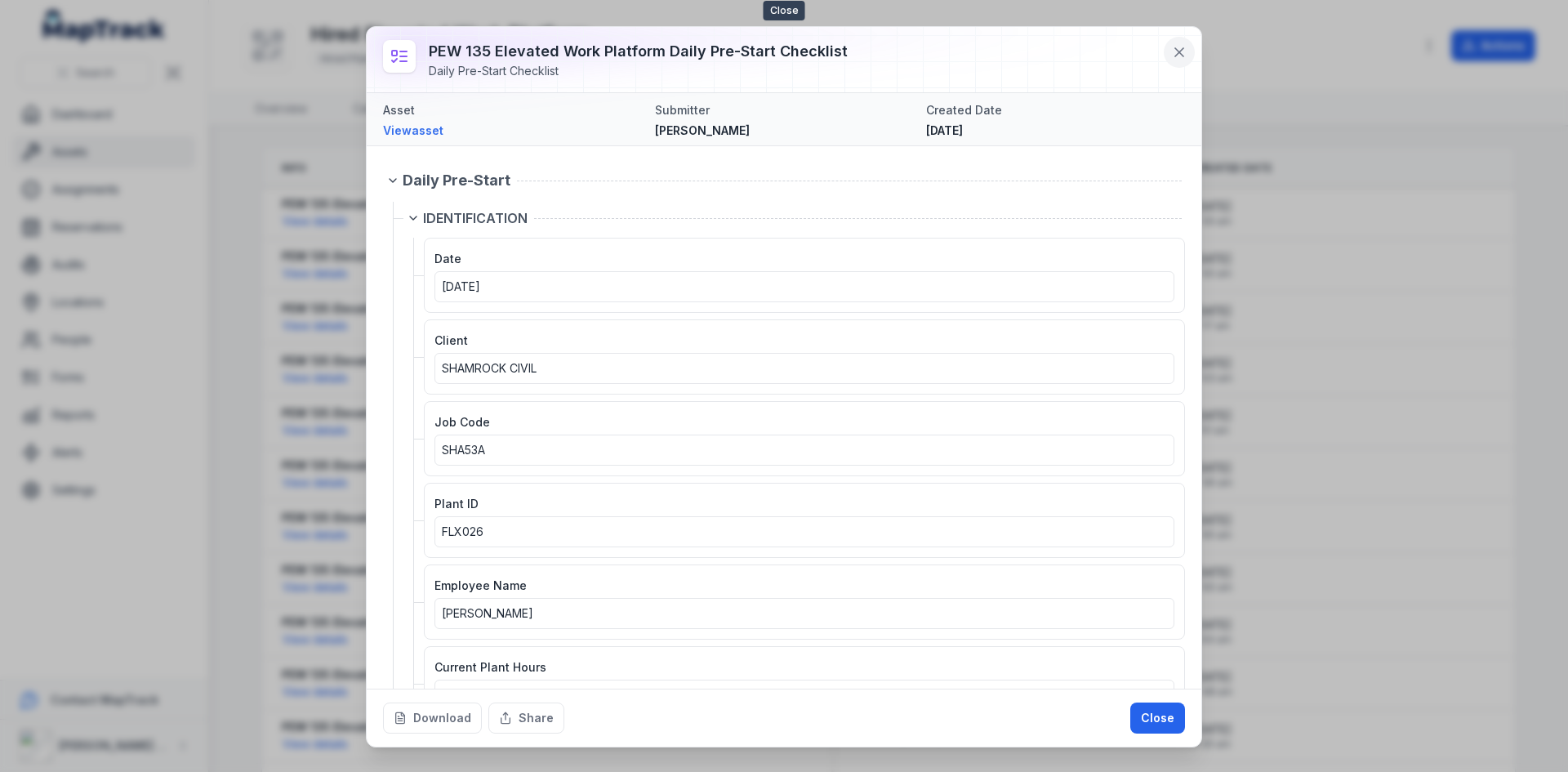
click at [1176, 53] on icon at bounding box center [1179, 52] width 17 height 17
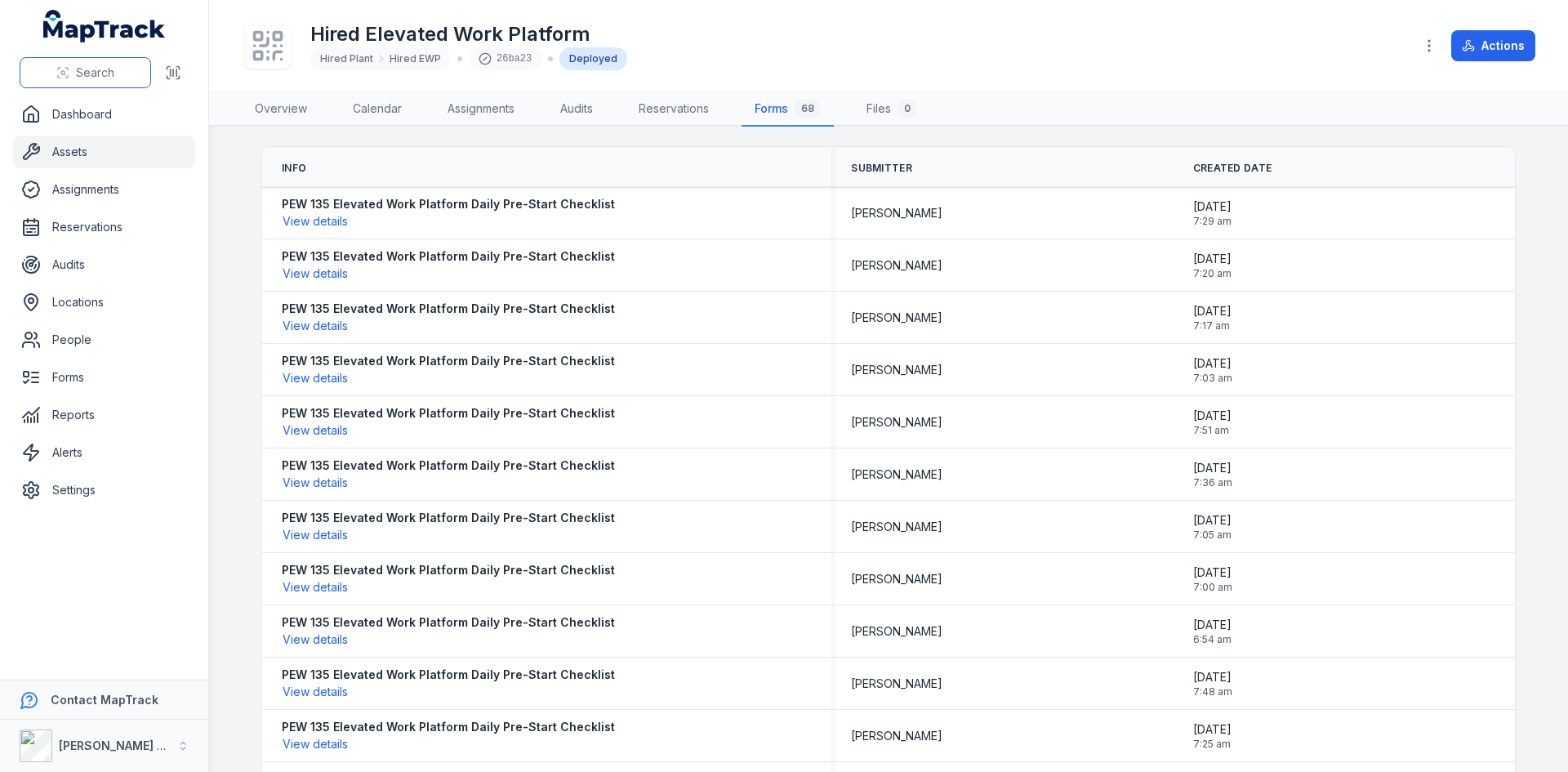
click at [67, 64] on button "Search" at bounding box center [85, 73] width 132 height 31
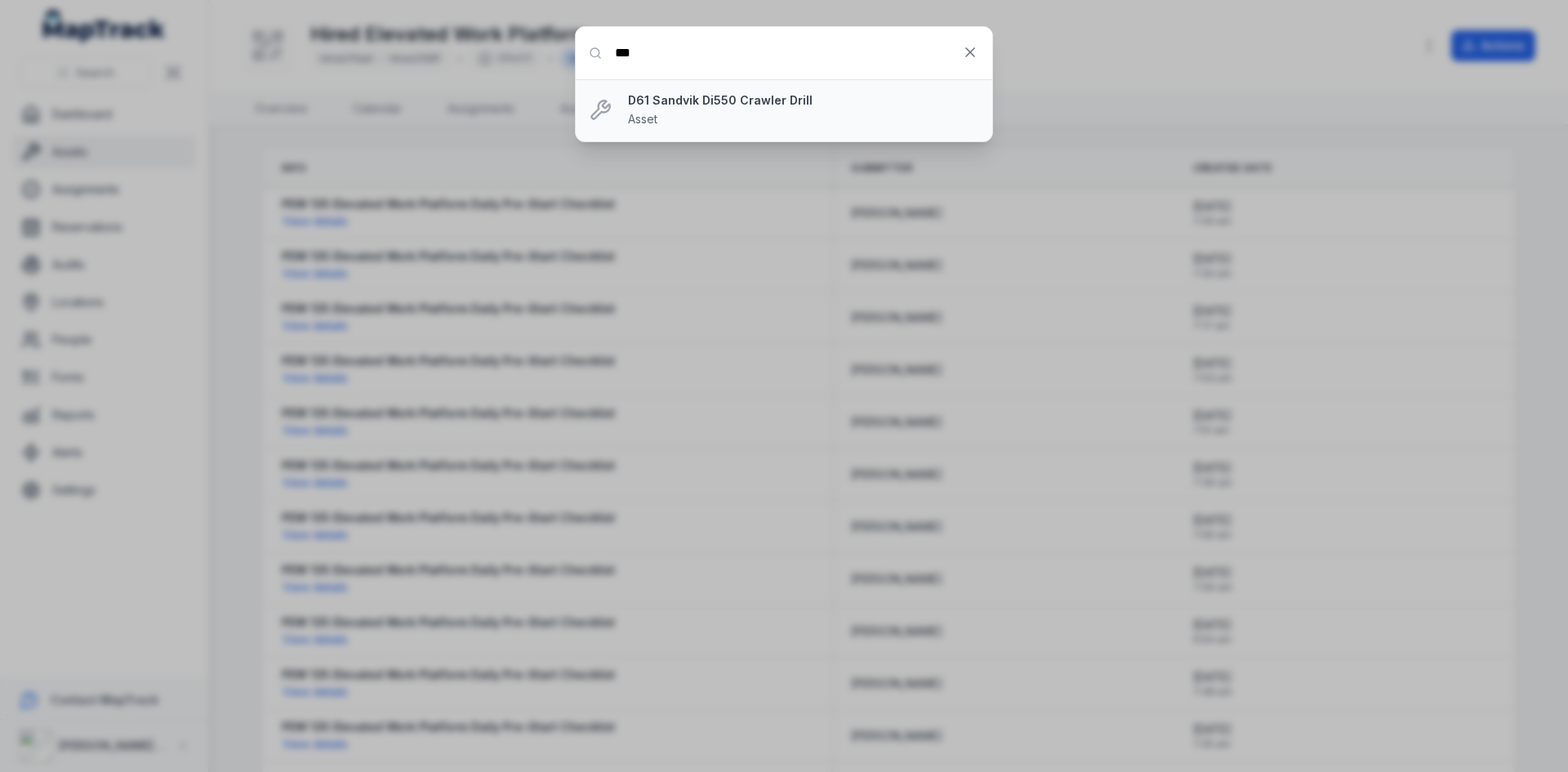
type input "***"
click at [909, 110] on div "D61 Sandvik Di550 Crawler Drill Asset" at bounding box center [803, 109] width 351 height 36
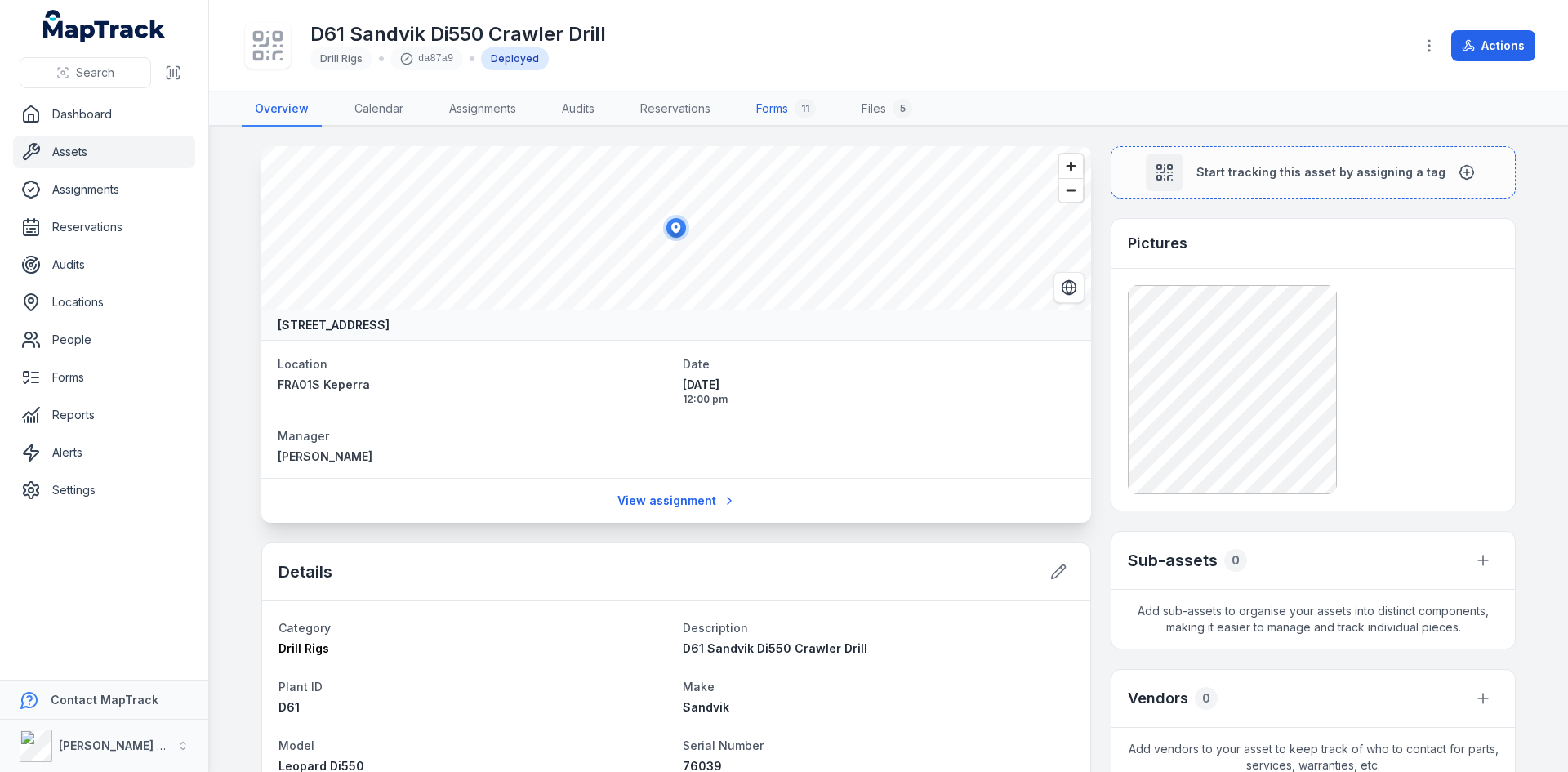
click at [784, 102] on link "Forms 11" at bounding box center [786, 108] width 86 height 34
